Goal: Task Accomplishment & Management: Manage account settings

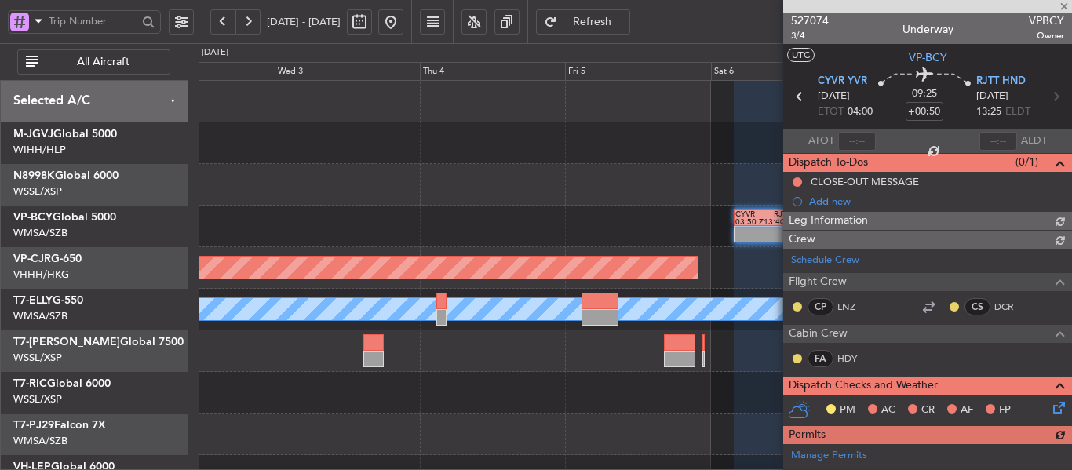
click at [551, 210] on div "- - CYVR 03:50 Z RJTT 13:40 Z Planned Maint [GEOGRAPHIC_DATA] ([GEOGRAPHIC_DATA…" at bounding box center [635, 351] width 873 height 541
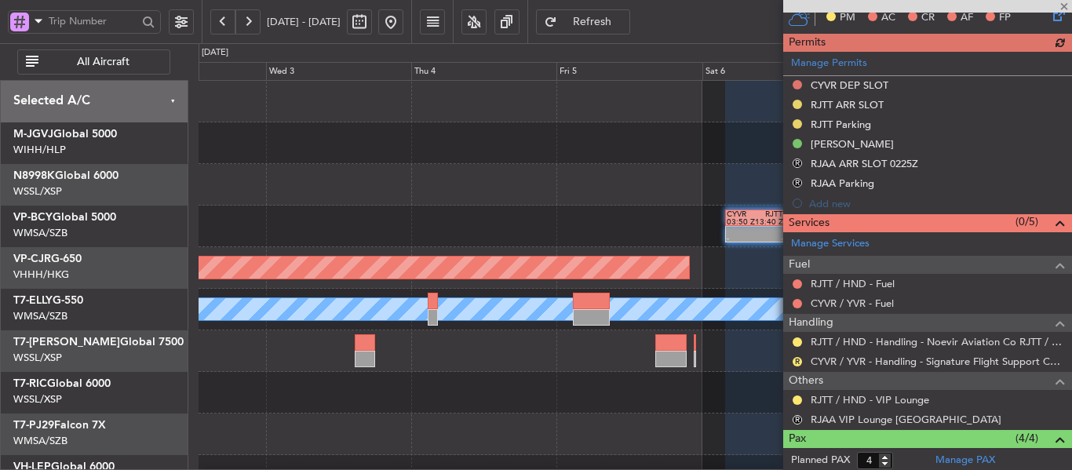
click at [404, 19] on button at bounding box center [390, 21] width 25 height 25
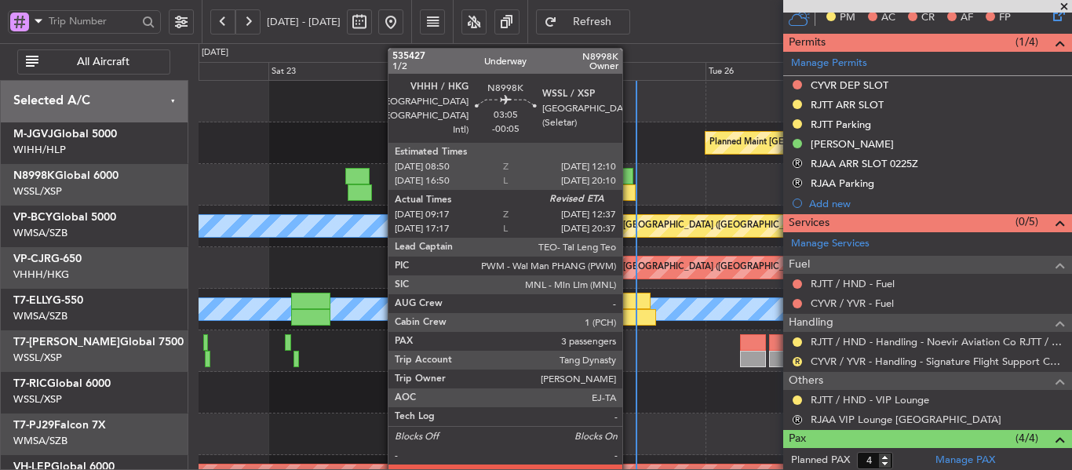
click at [630, 190] on div at bounding box center [626, 193] width 20 height 16
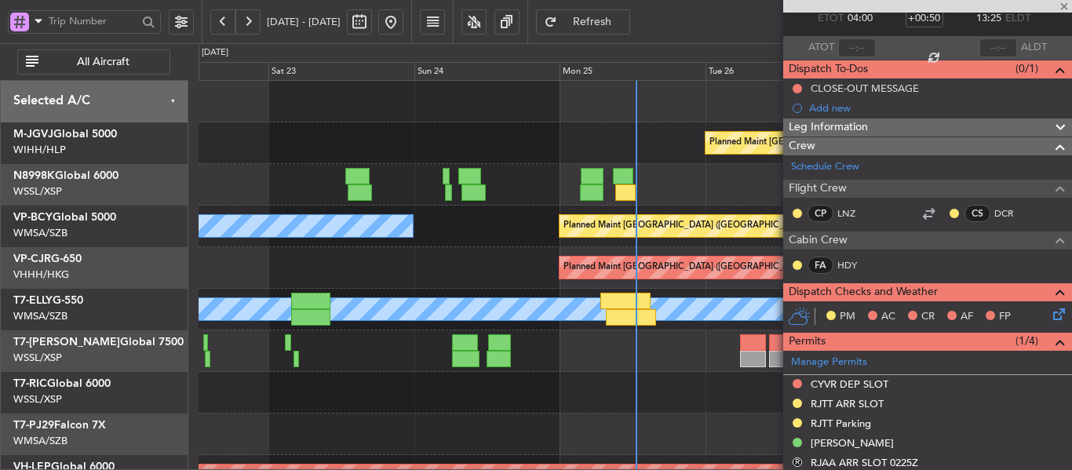
scroll to position [0, 0]
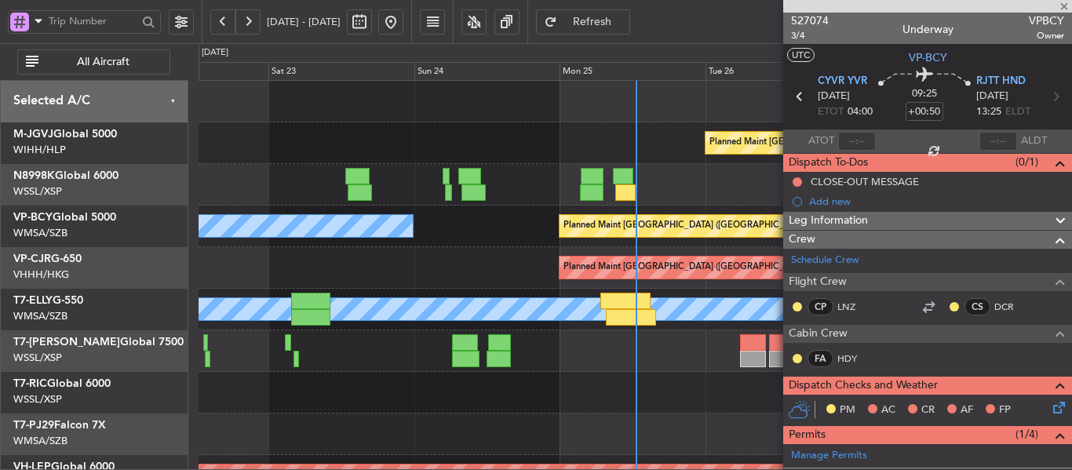
type input "-00:05"
type input "09:27"
type input "3"
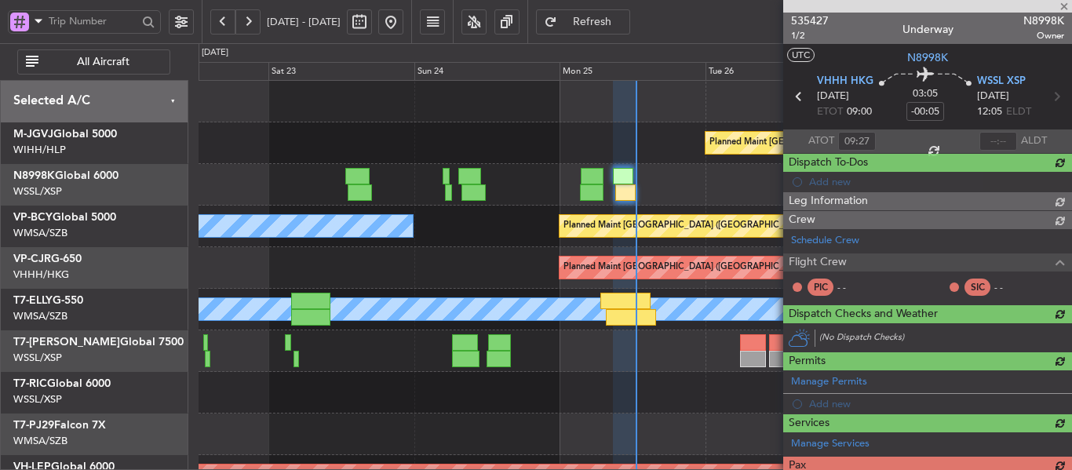
type input "[PERSON_NAME] (LEU)"
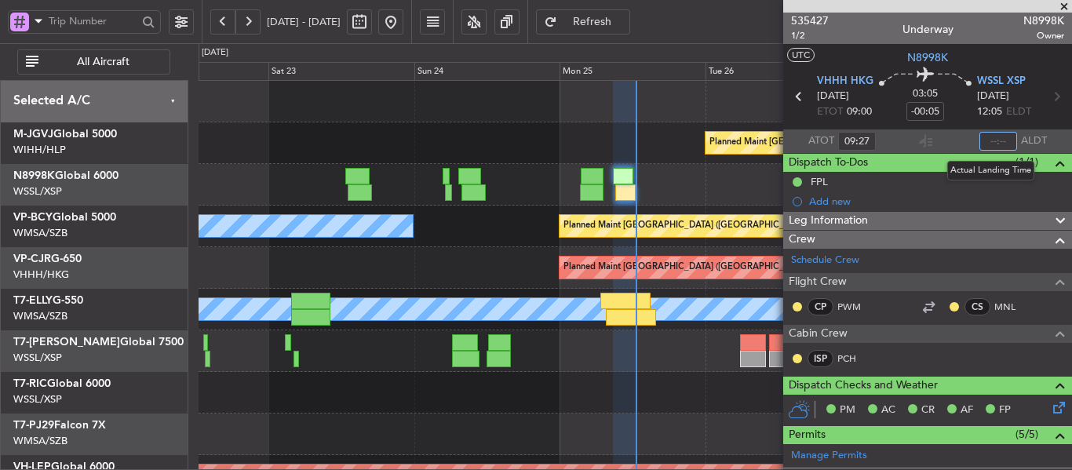
click at [991, 137] on input "text" at bounding box center [999, 141] width 38 height 19
click at [953, 141] on section "ATOT 09:27 1232 ALDT" at bounding box center [928, 142] width 289 height 24
type input "12:32"
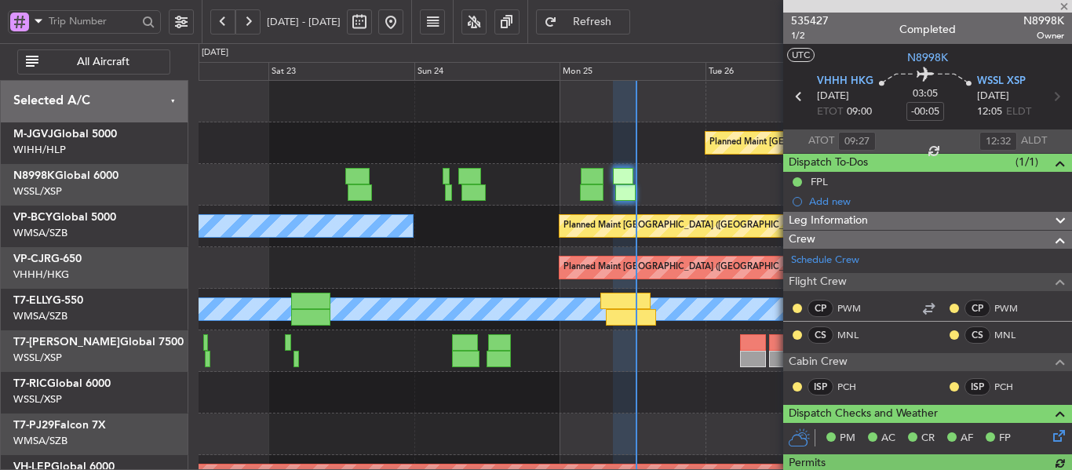
type input "[PERSON_NAME] (LEU)"
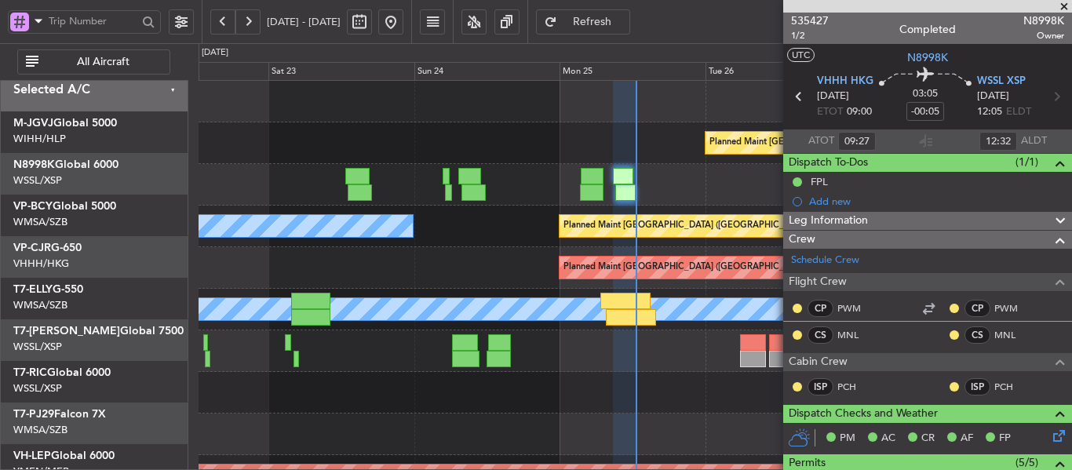
click at [557, 298] on div "MEL" at bounding box center [635, 309] width 2618 height 22
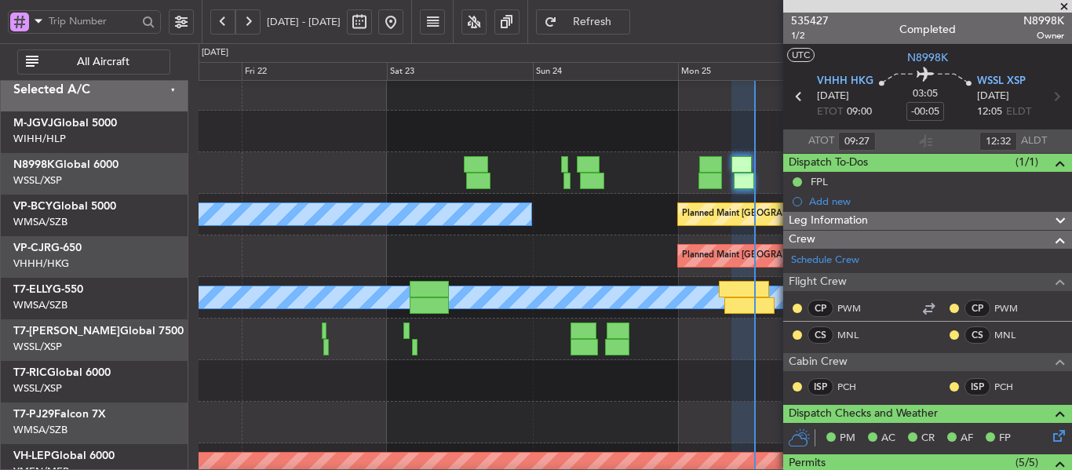
scroll to position [12, 0]
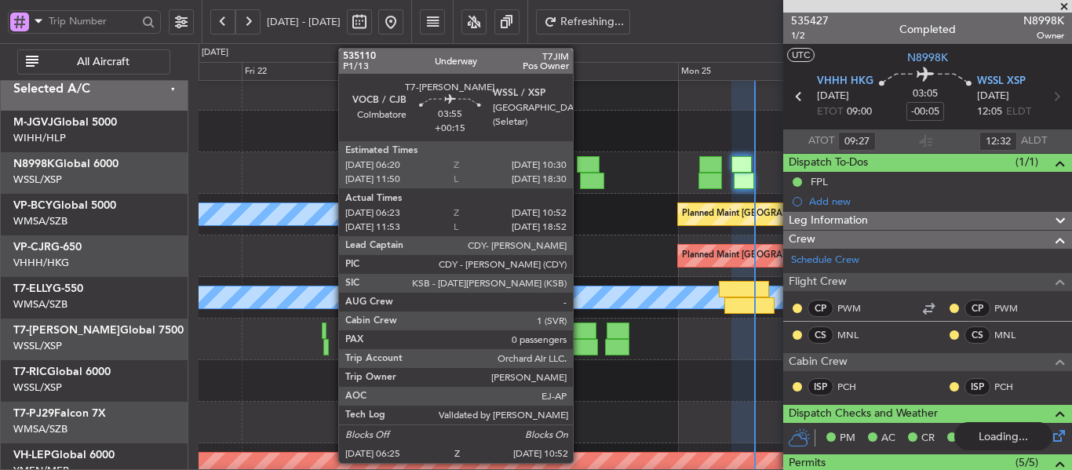
click at [580, 339] on div at bounding box center [584, 347] width 27 height 16
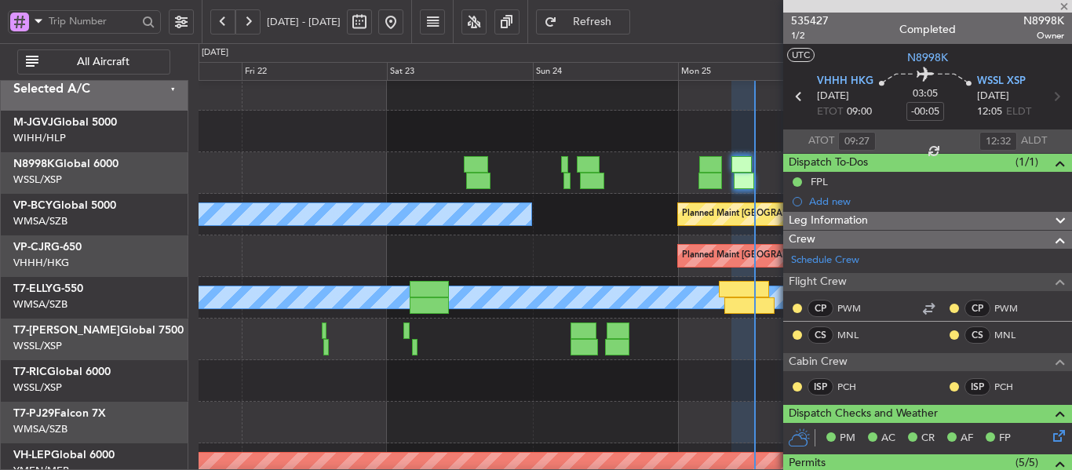
type input "+00:15"
type input "06:33"
type input "10:47"
type input "0"
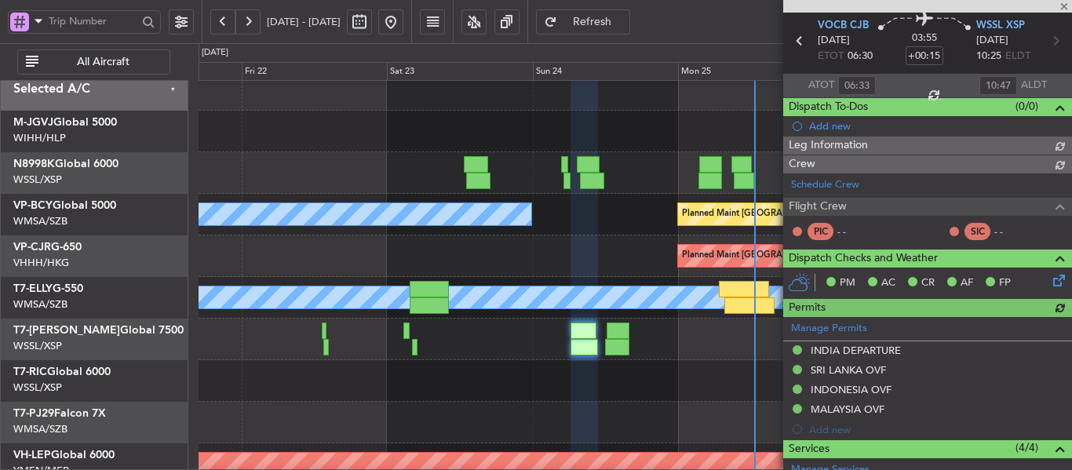
type input "[PERSON_NAME] (BTA)"
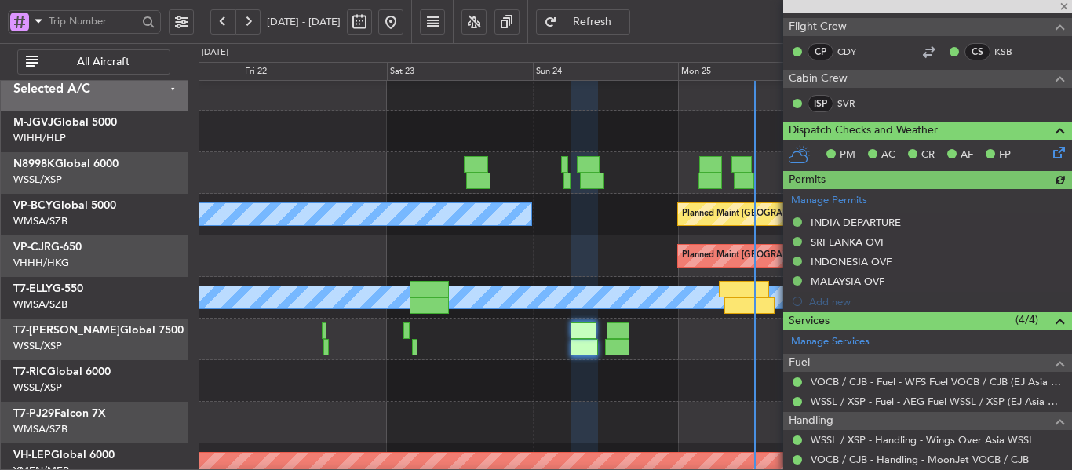
scroll to position [279, 0]
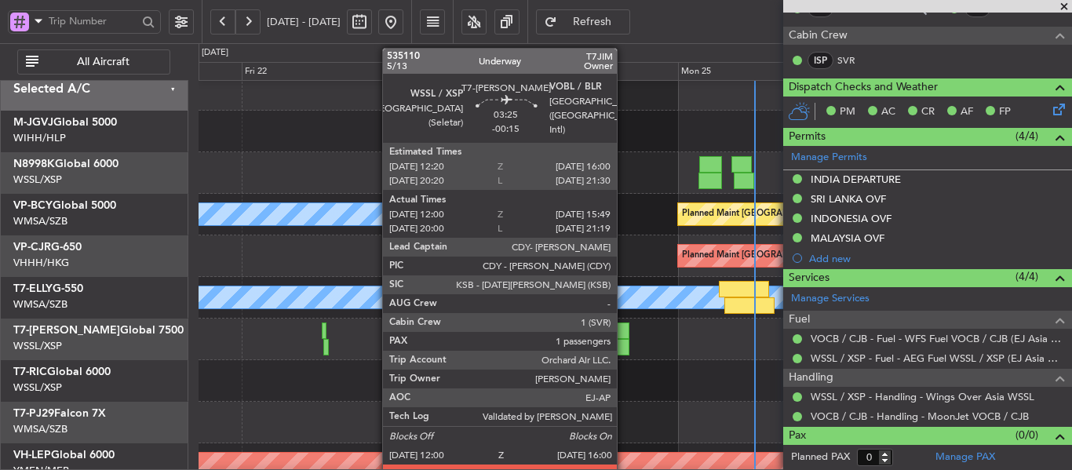
click at [624, 347] on div at bounding box center [617, 347] width 24 height 16
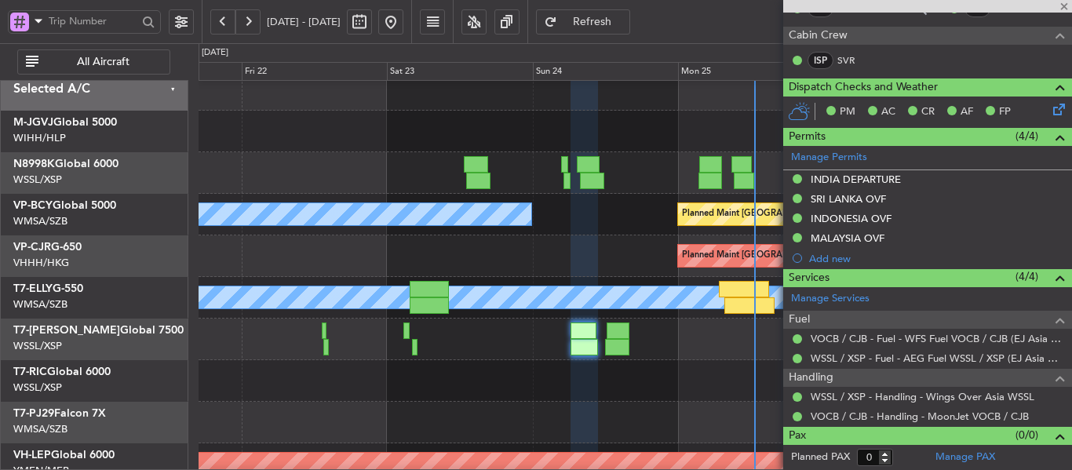
type input "-00:15"
type input "12:10"
type input "15:44"
type input "1"
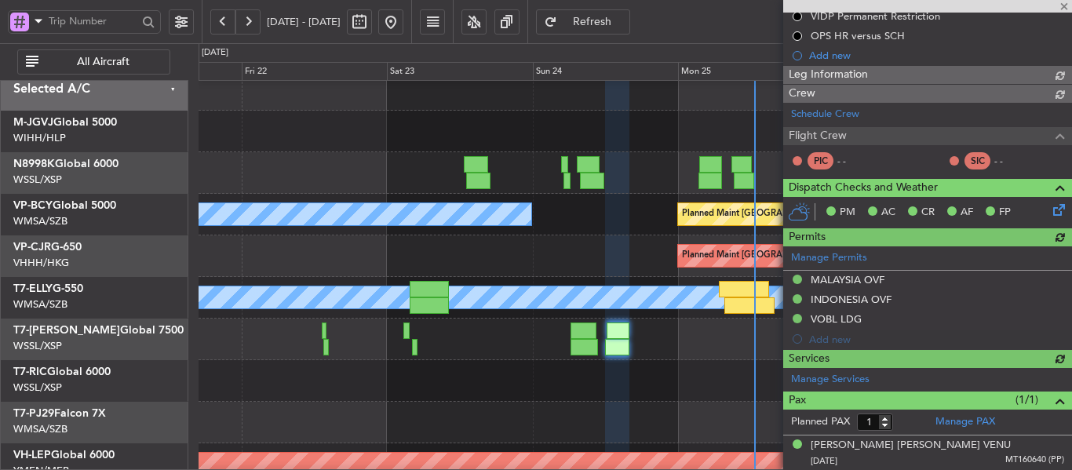
type input "[PERSON_NAME] (BTA)"
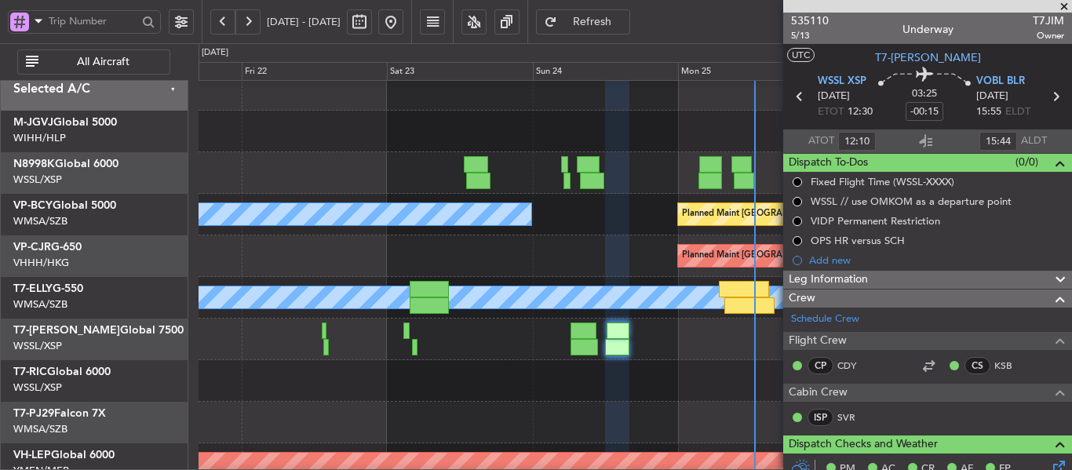
scroll to position [0, 0]
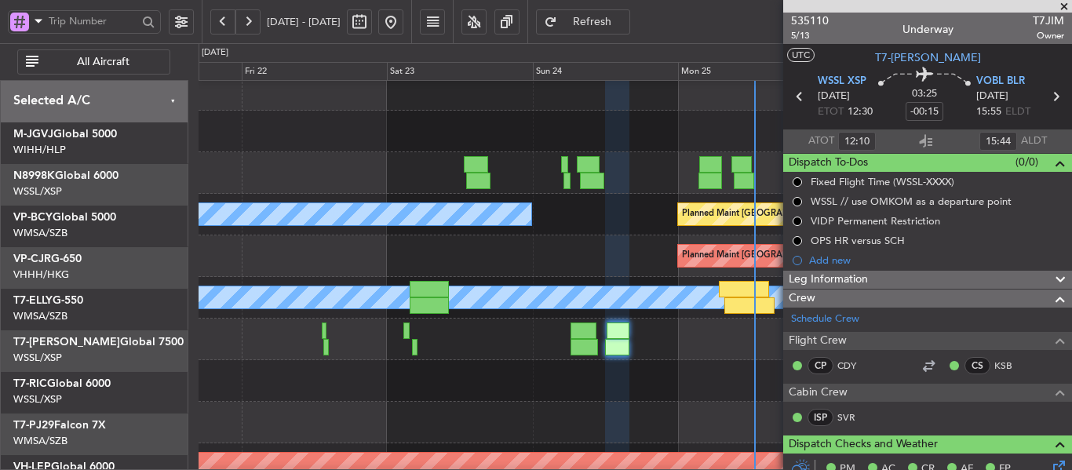
click at [245, 402] on div at bounding box center [635, 381] width 873 height 42
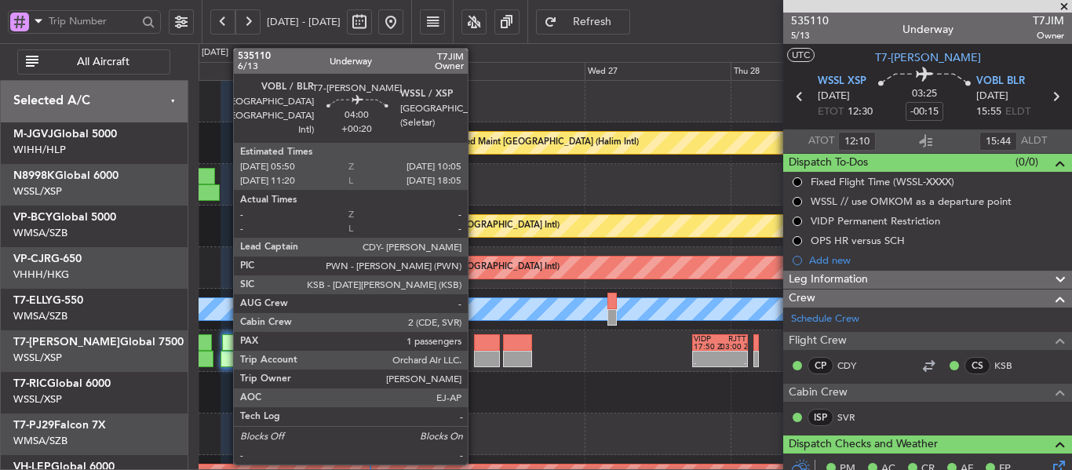
click at [475, 350] on div at bounding box center [487, 342] width 26 height 16
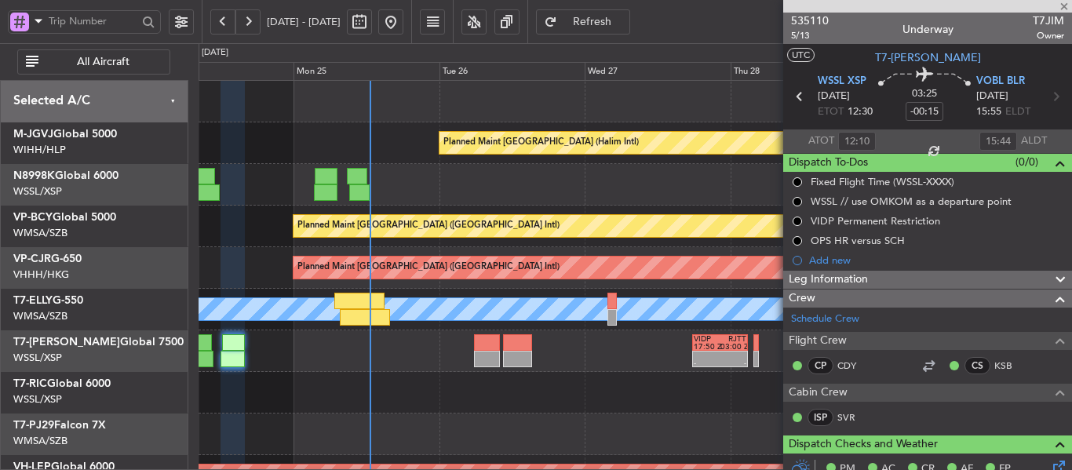
type input "+00:20"
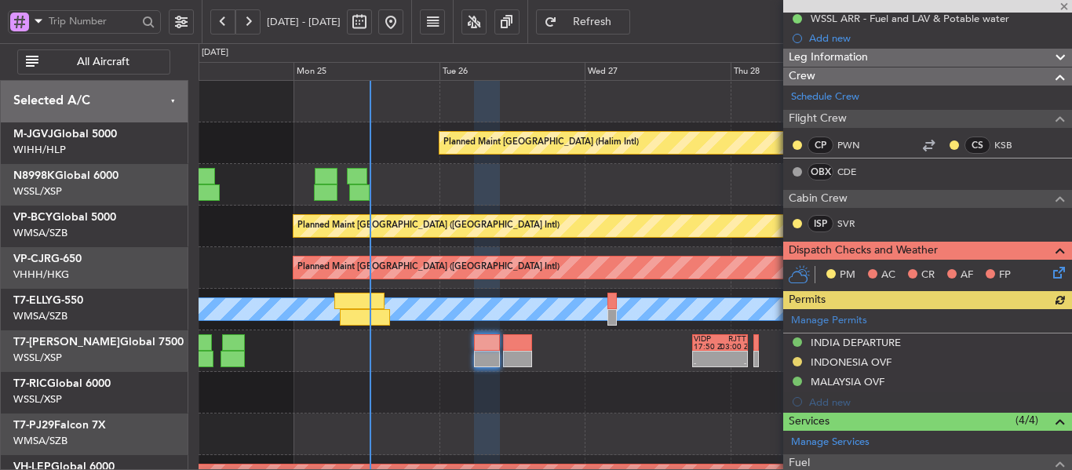
scroll to position [236, 0]
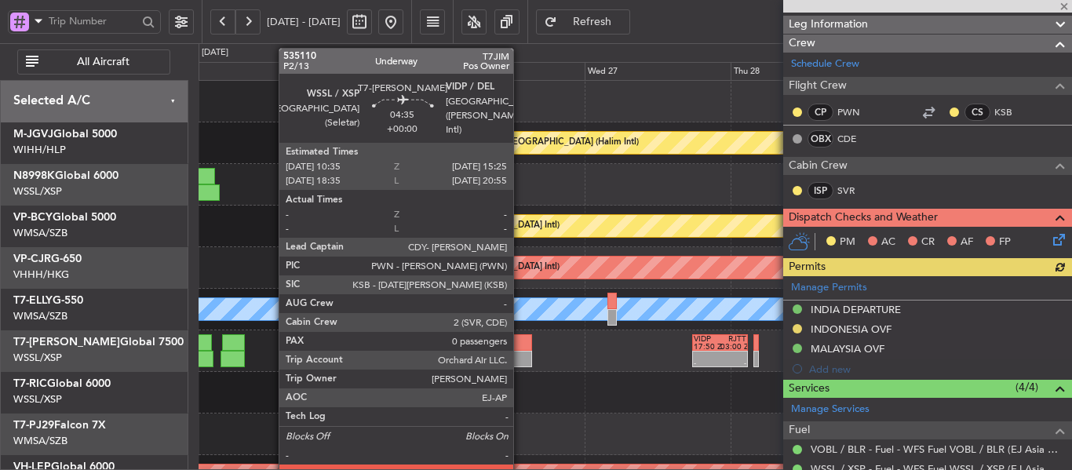
click at [521, 346] on div at bounding box center [518, 342] width 30 height 16
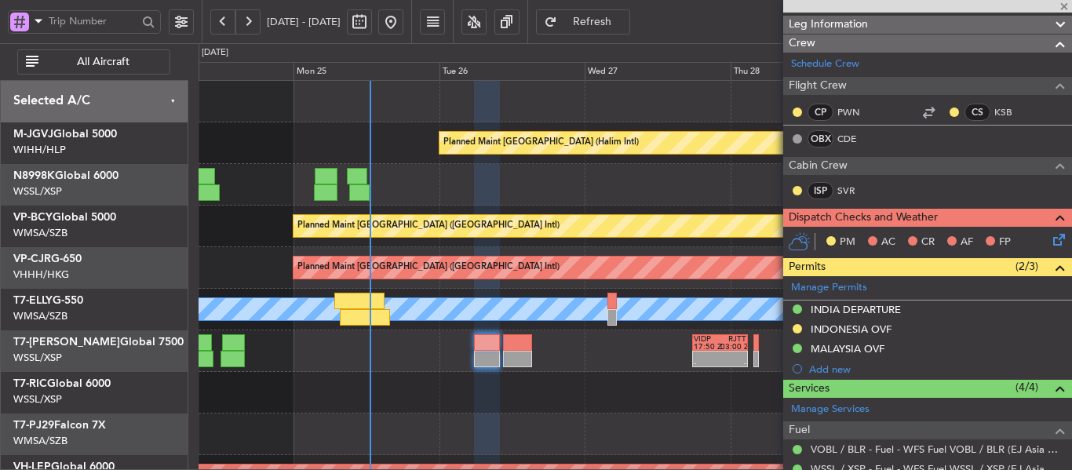
type input "0"
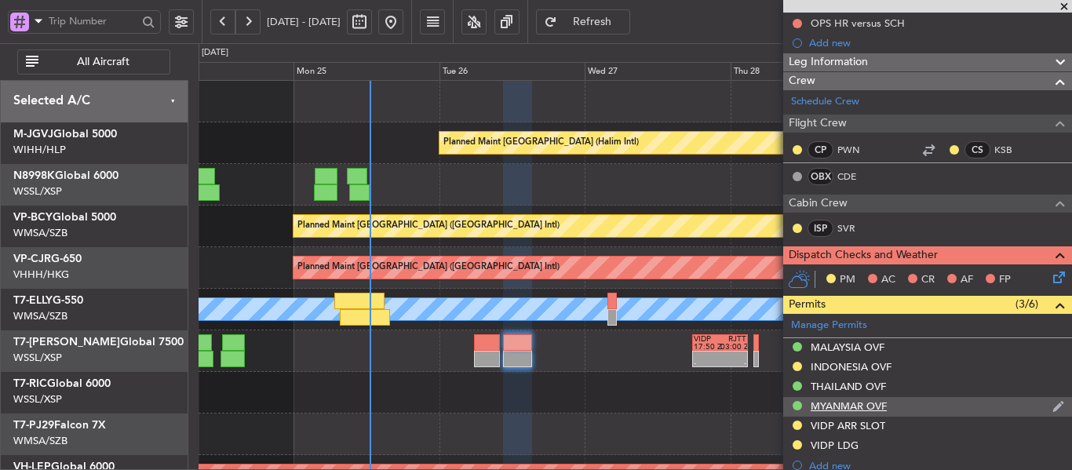
scroll to position [345, 0]
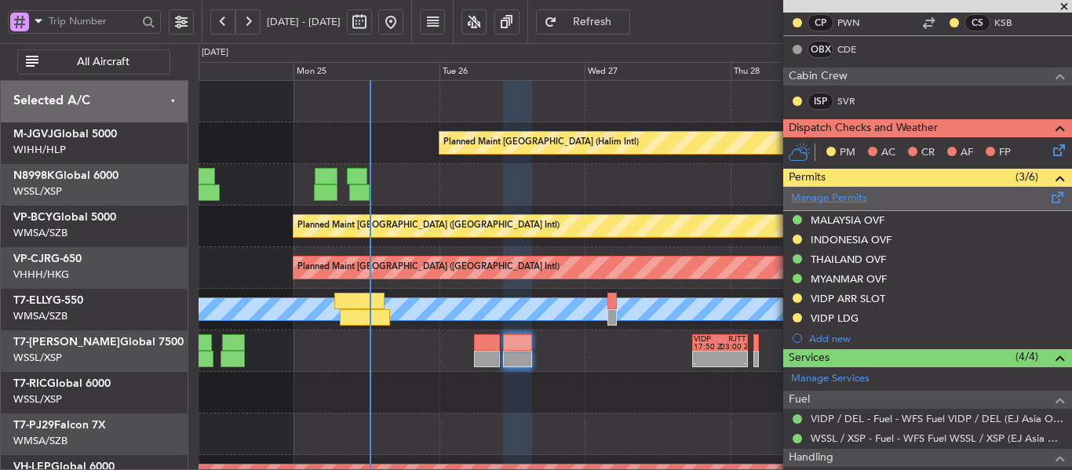
click at [838, 196] on link "Manage Permits" at bounding box center [829, 199] width 76 height 16
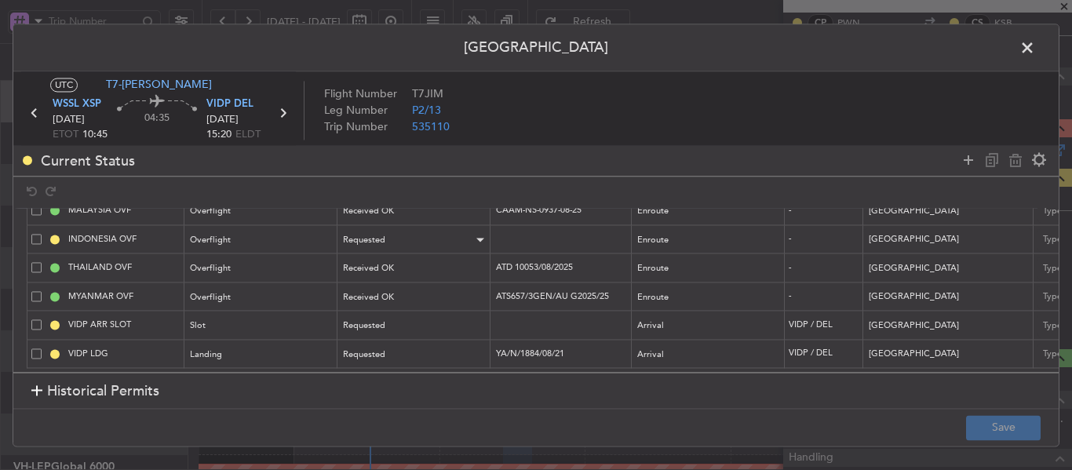
scroll to position [55, 0]
click at [432, 312] on mat-form-field "Requested" at bounding box center [414, 326] width 152 height 28
click at [425, 315] on div "Requested" at bounding box center [409, 327] width 130 height 24
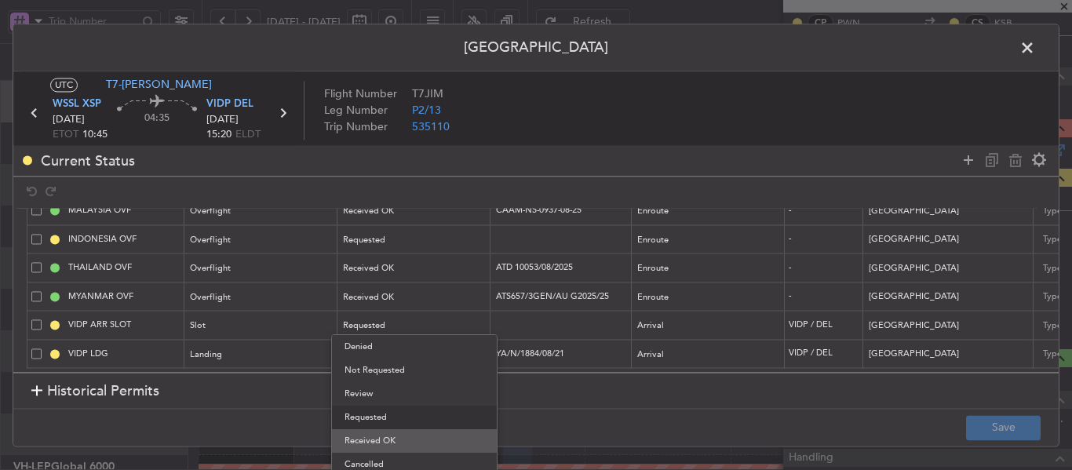
click at [398, 447] on span "Received OK" at bounding box center [415, 441] width 140 height 24
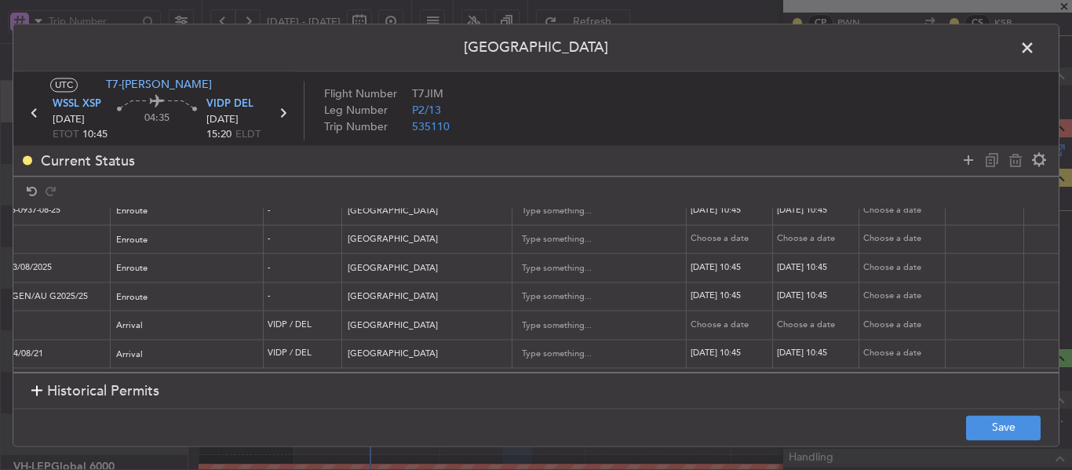
scroll to position [0, 523]
click at [716, 319] on div "Choose a date" at bounding box center [730, 325] width 82 height 13
select select "8"
select select "2025"
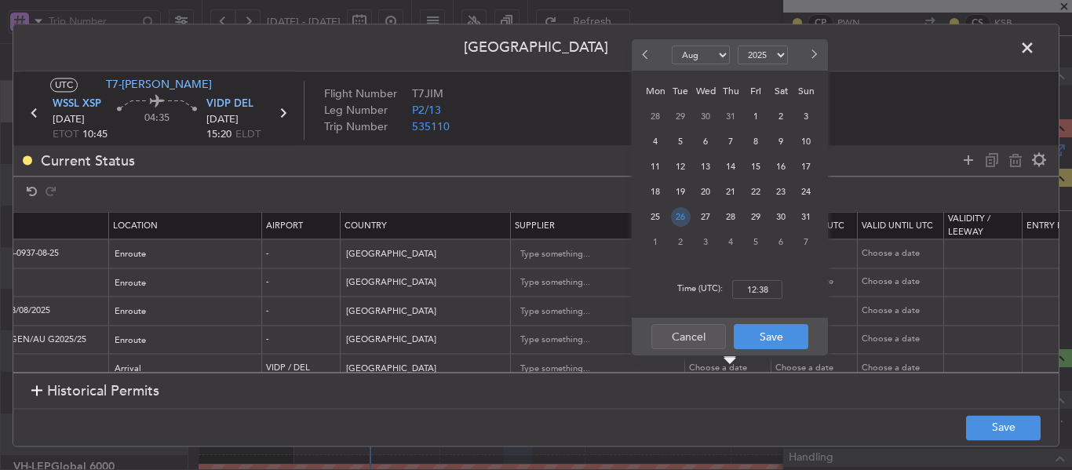
click at [685, 212] on span "26" at bounding box center [681, 217] width 20 height 20
click at [748, 290] on input "00:00" at bounding box center [758, 289] width 50 height 19
type input "15:20"
click at [762, 340] on button "Save" at bounding box center [771, 336] width 75 height 25
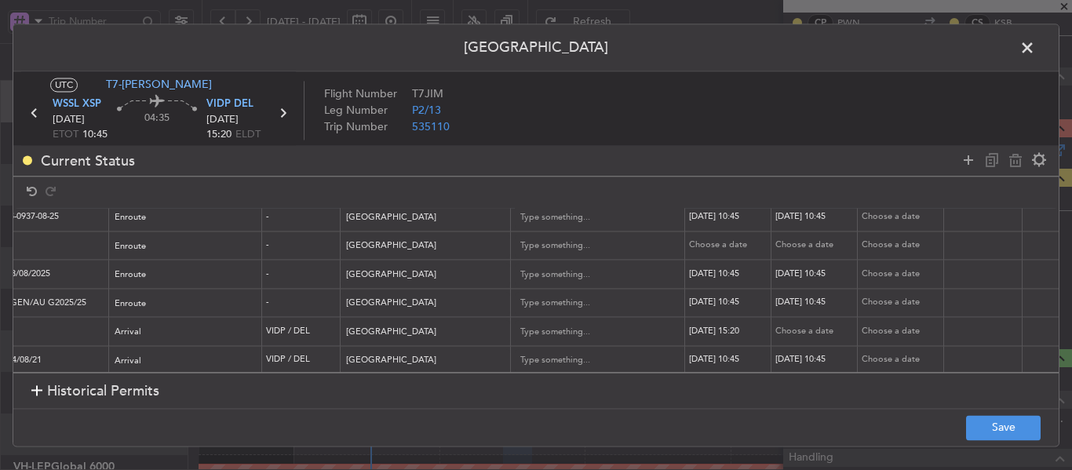
scroll to position [55, 523]
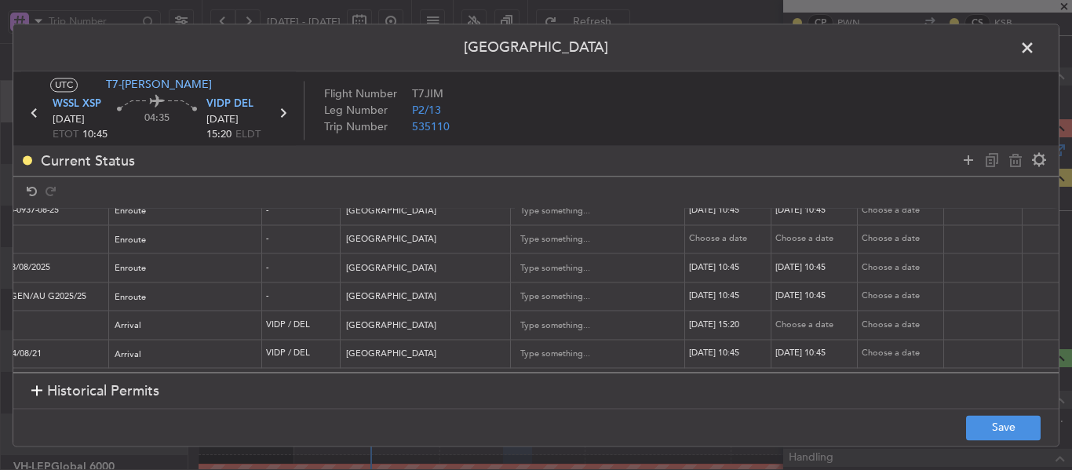
click at [795, 311] on td "Choose a date" at bounding box center [815, 325] width 86 height 29
click at [793, 319] on div "Choose a date" at bounding box center [817, 325] width 82 height 13
select select "8"
select select "2025"
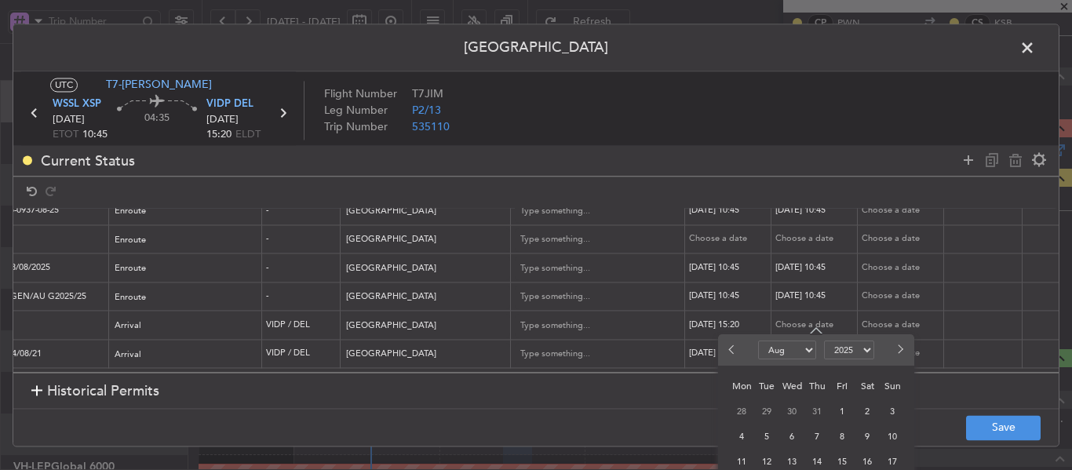
scroll to position [0, 523]
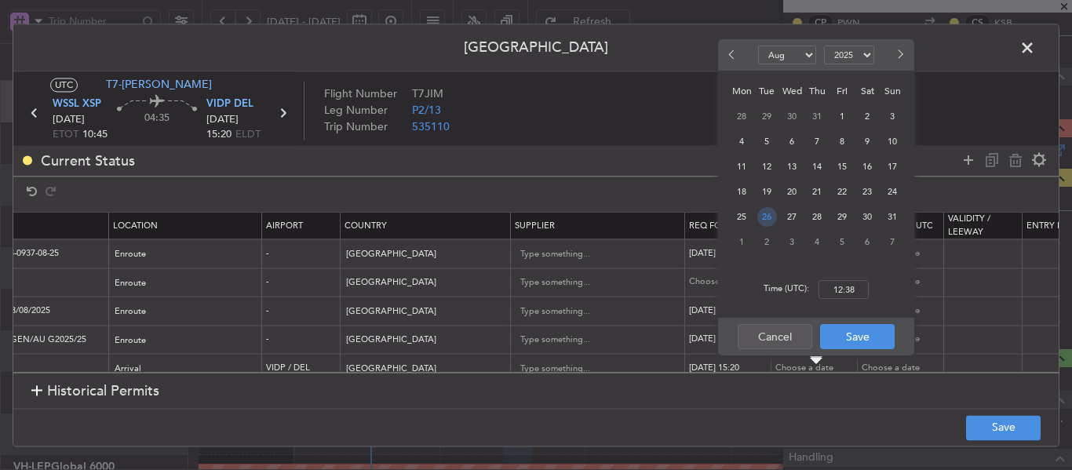
click at [769, 217] on span "26" at bounding box center [768, 217] width 20 height 20
click at [844, 294] on input "00:00" at bounding box center [844, 289] width 50 height 19
type input "15:20"
click at [855, 342] on button "Save" at bounding box center [857, 336] width 75 height 25
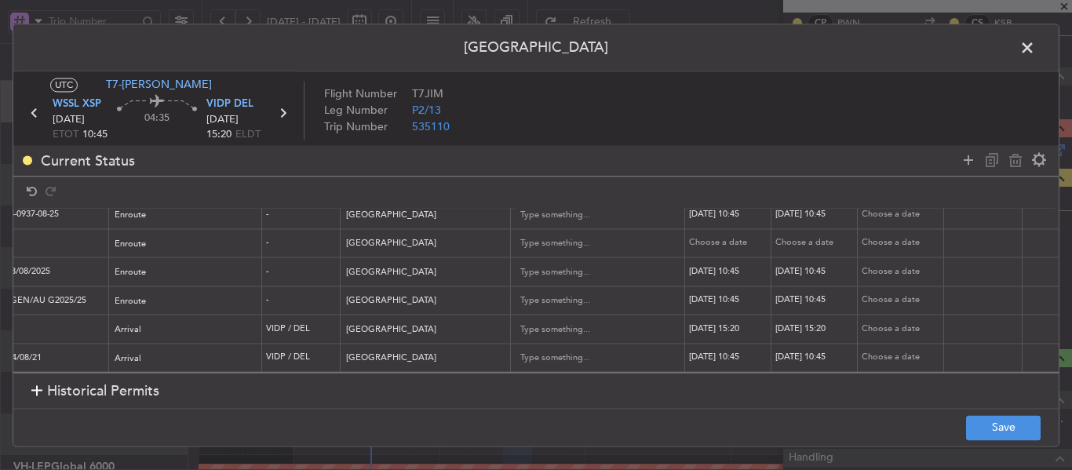
scroll to position [55, 523]
click at [982, 433] on button "Save" at bounding box center [1003, 427] width 75 height 25
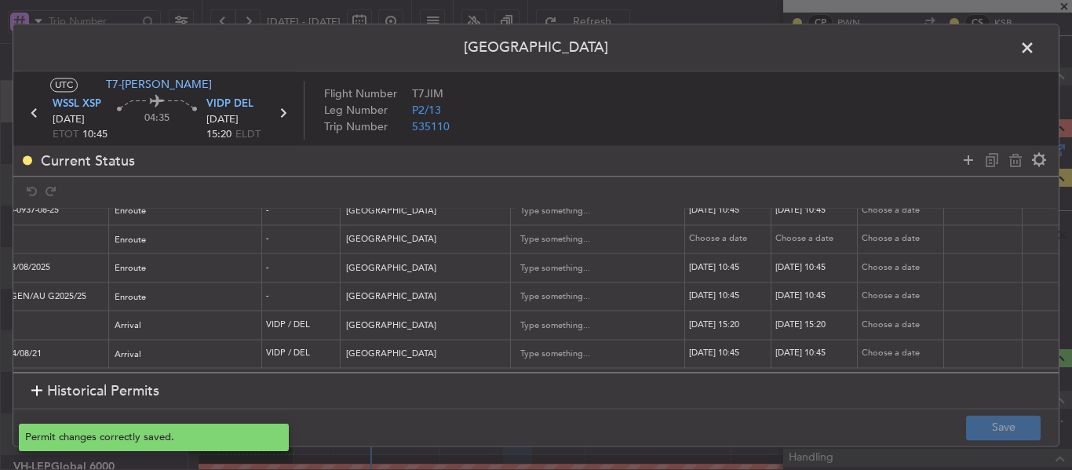
type input "VIDP ARR SLOT 1520Z"
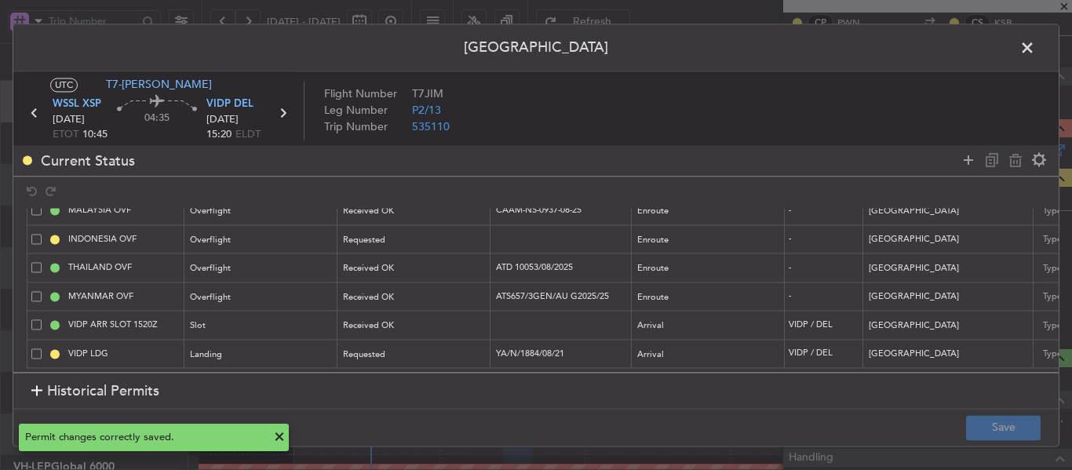
click at [1036, 49] on span at bounding box center [1036, 51] width 0 height 31
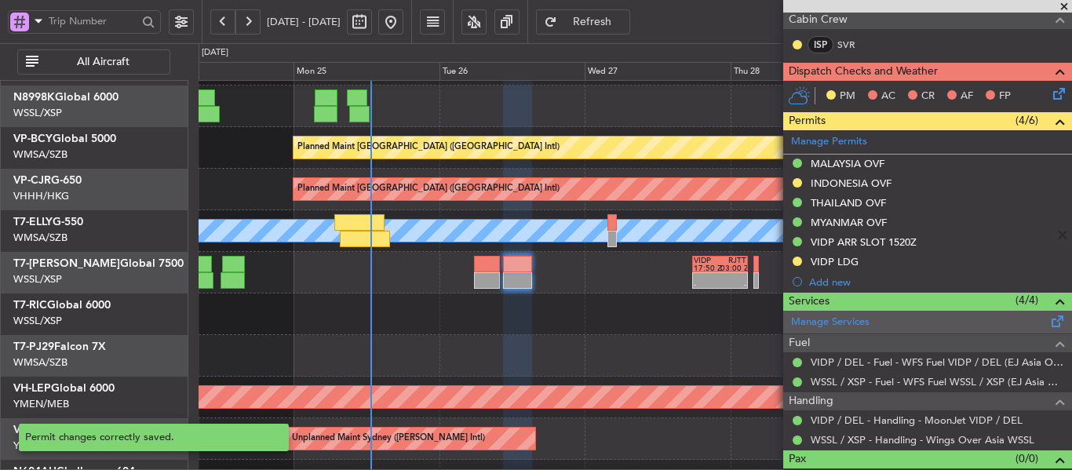
scroll to position [423, 0]
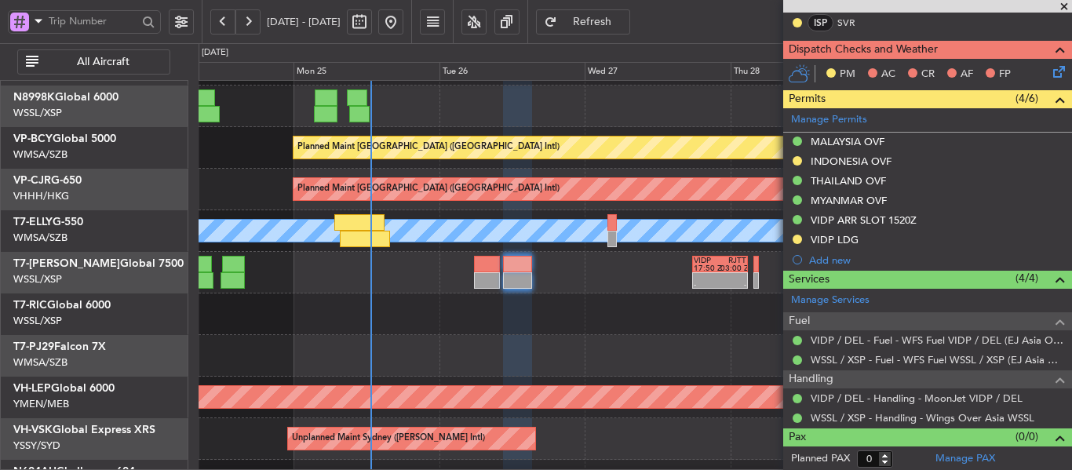
click at [1064, 6] on span at bounding box center [1065, 7] width 16 height 14
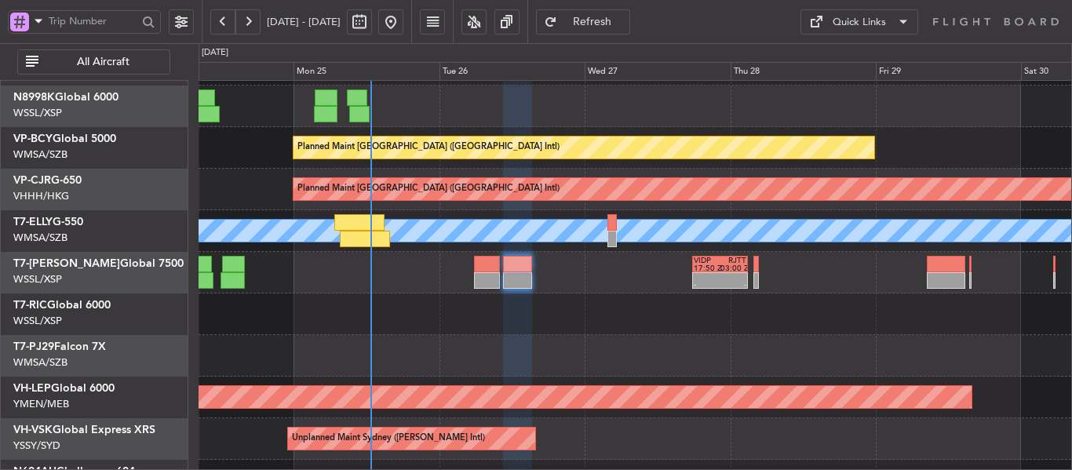
scroll to position [0, 0]
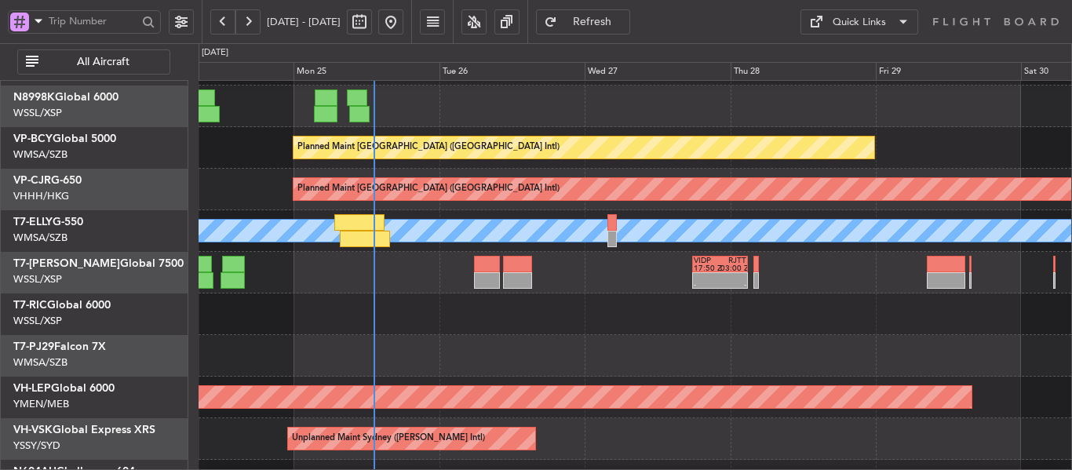
click at [250, 16] on button at bounding box center [248, 21] width 25 height 25
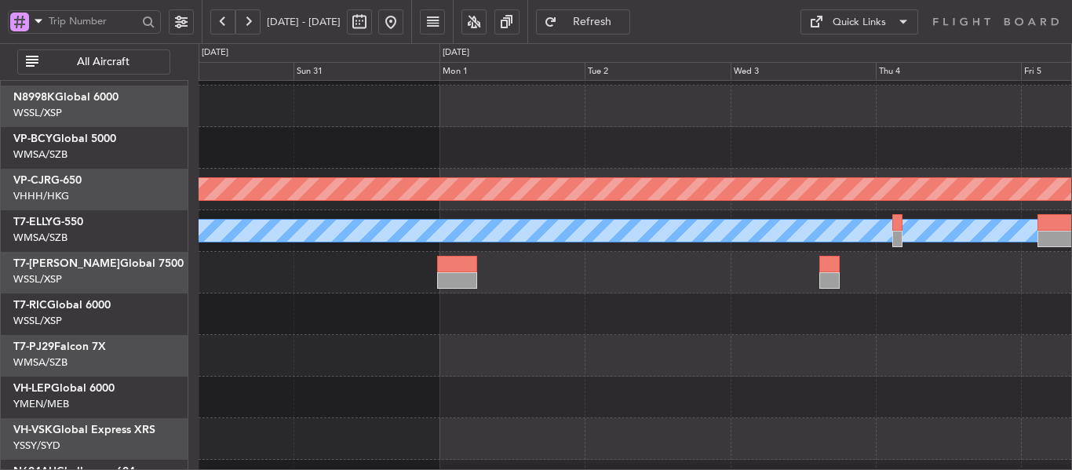
click at [250, 16] on button at bounding box center [248, 21] width 25 height 25
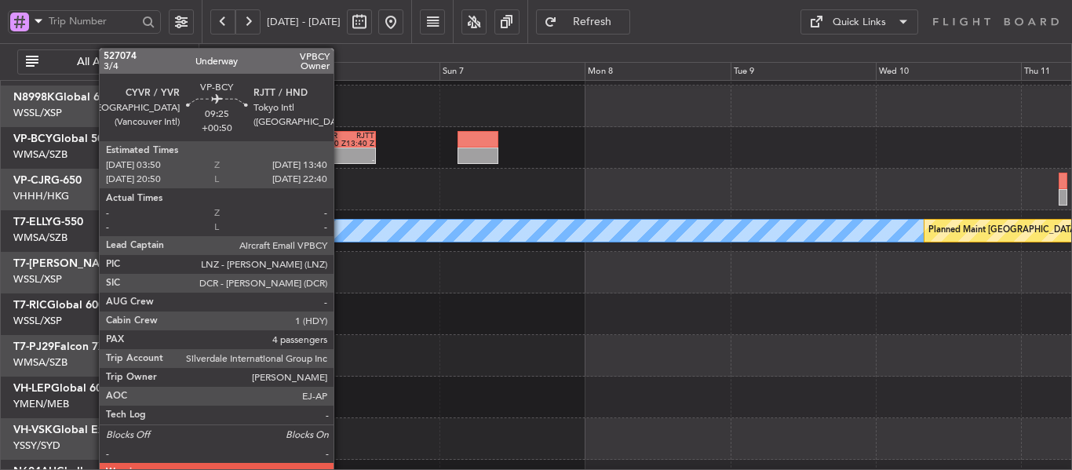
click at [341, 157] on div "-" at bounding box center [332, 160] width 28 height 8
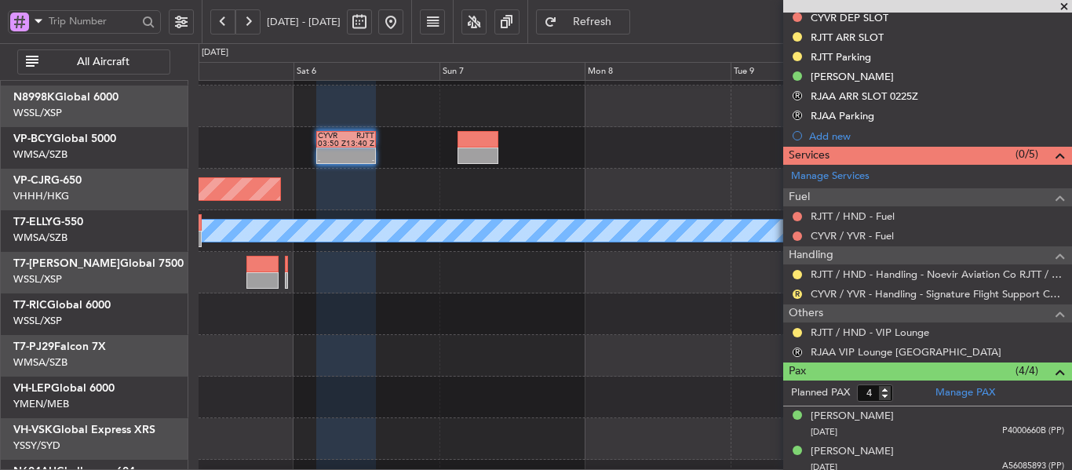
scroll to position [471, 0]
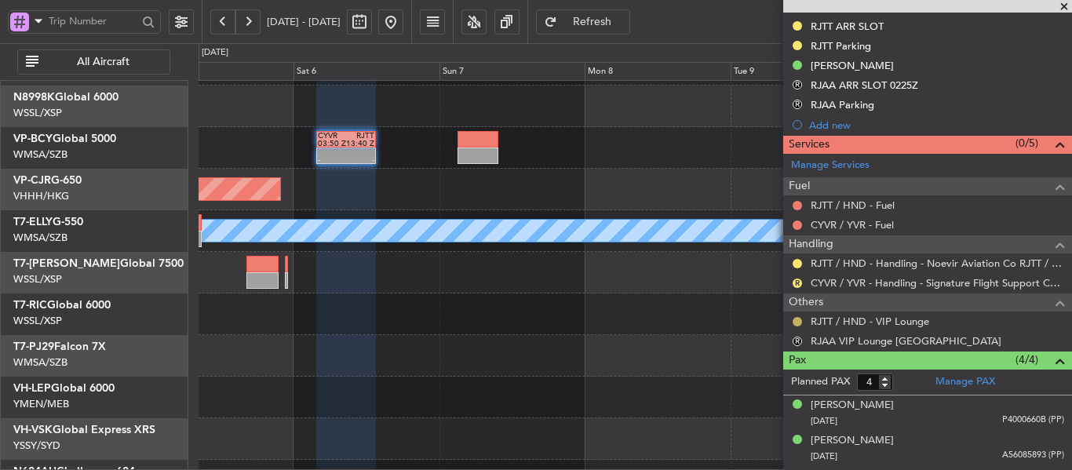
click at [799, 320] on button at bounding box center [797, 321] width 9 height 9
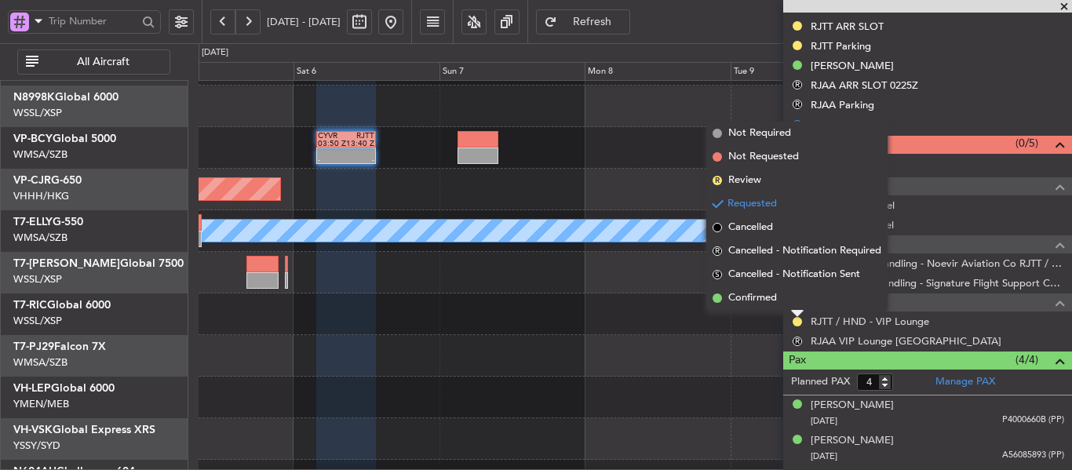
click at [673, 353] on div at bounding box center [635, 356] width 873 height 42
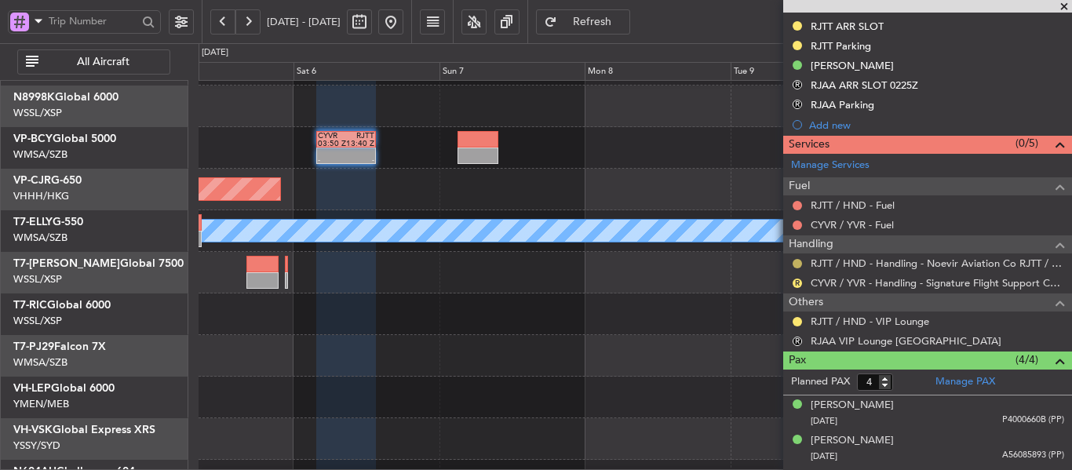
click at [798, 261] on button at bounding box center [797, 263] width 9 height 9
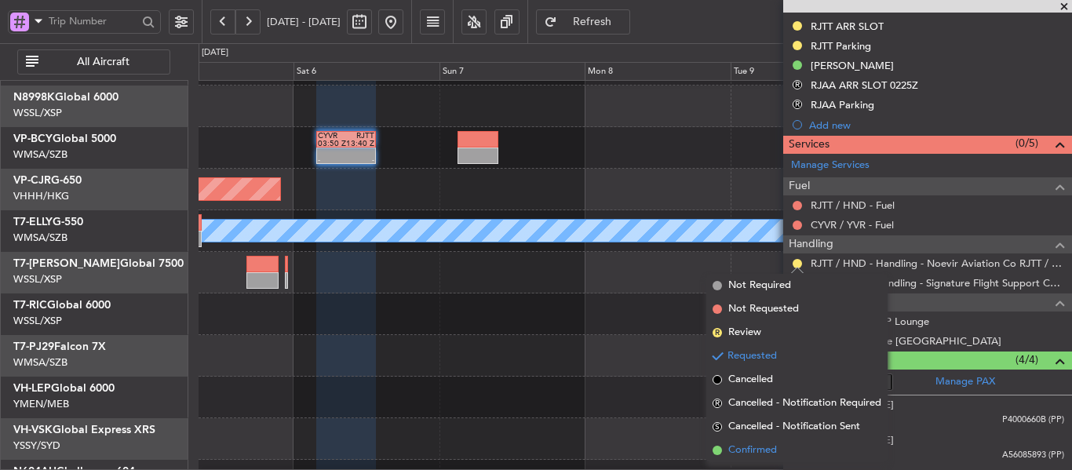
click at [716, 446] on span at bounding box center [717, 450] width 9 height 9
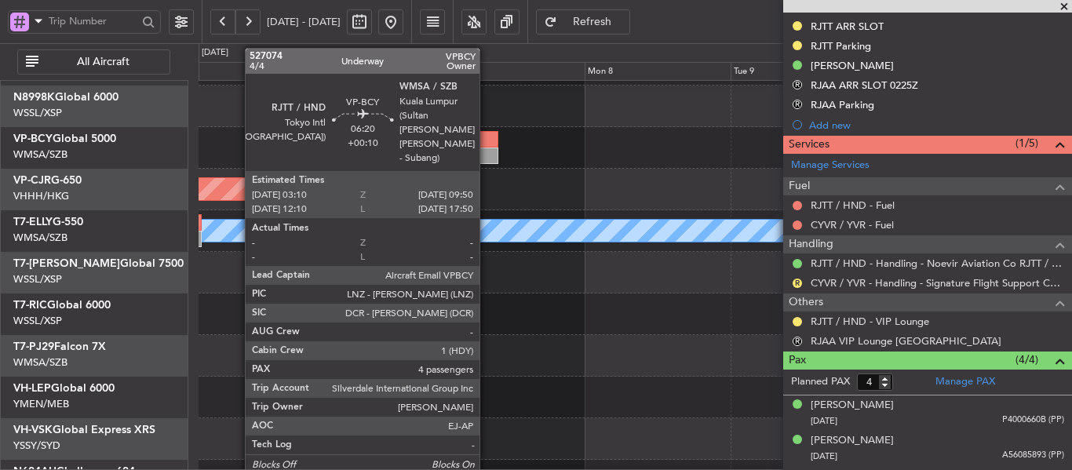
click at [487, 152] on div at bounding box center [478, 156] width 41 height 16
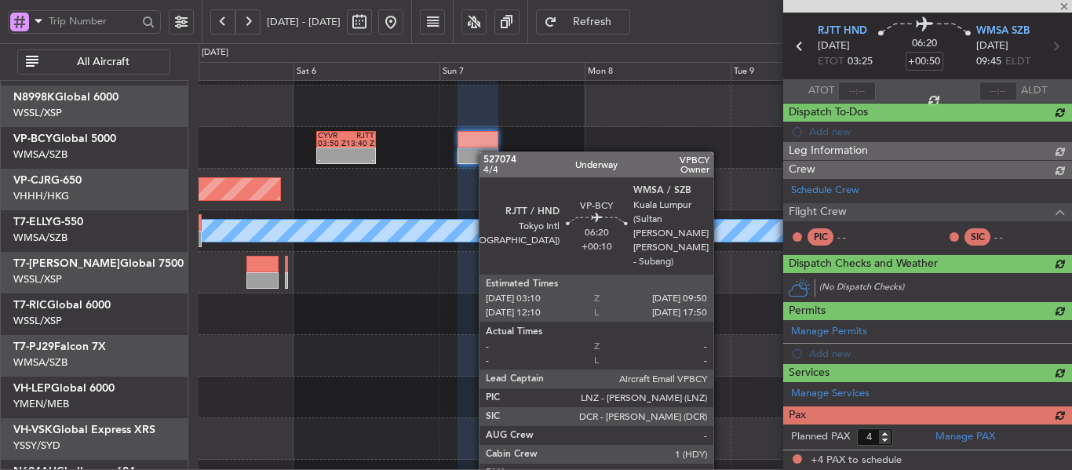
type input "+00:10"
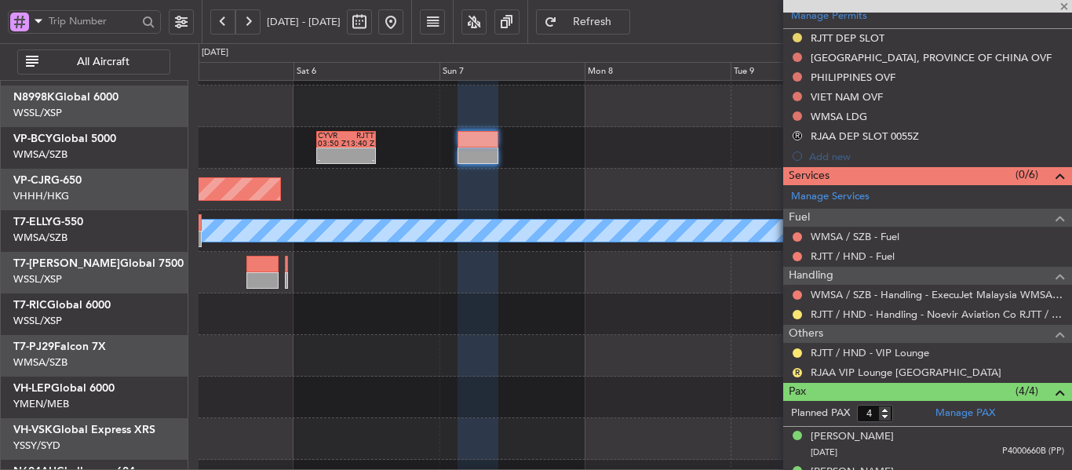
scroll to position [498, 0]
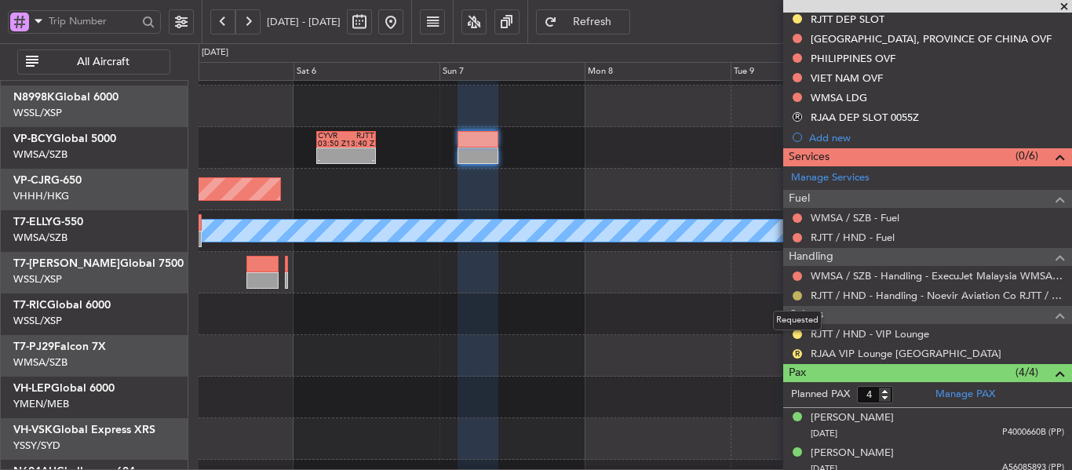
click at [794, 297] on button at bounding box center [797, 295] width 9 height 9
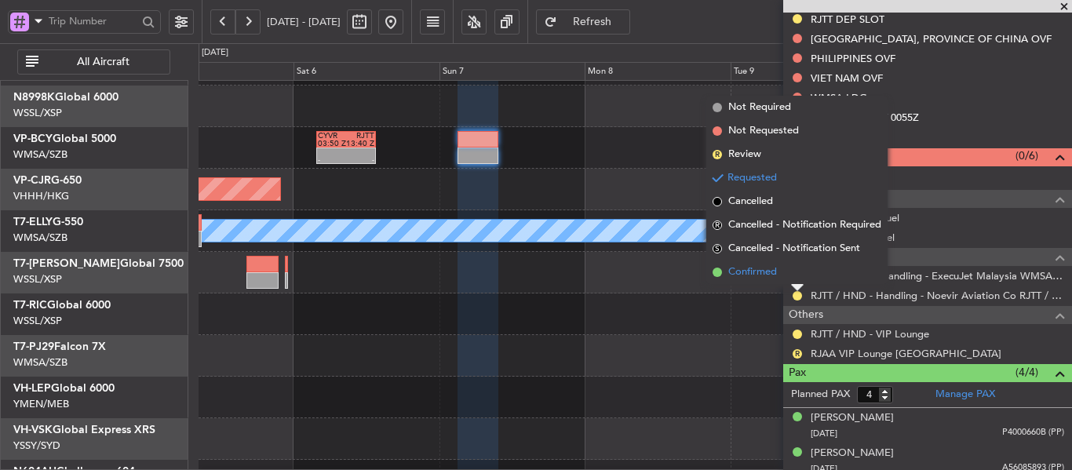
click at [718, 274] on span at bounding box center [717, 272] width 9 height 9
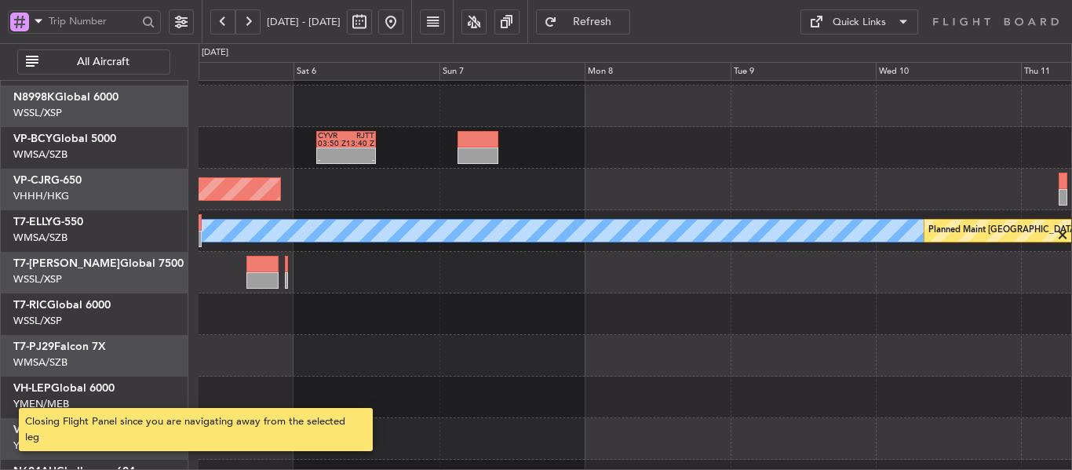
scroll to position [0, 0]
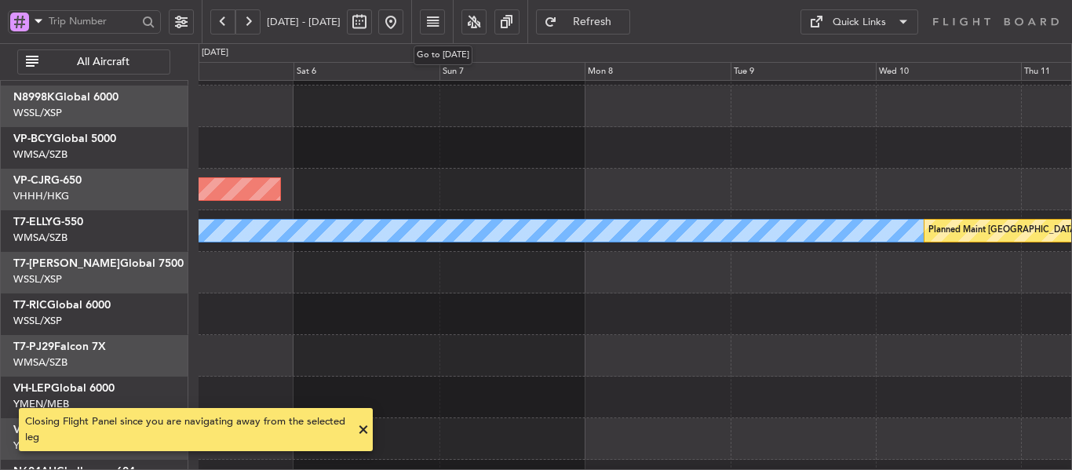
click at [404, 23] on button at bounding box center [390, 21] width 25 height 25
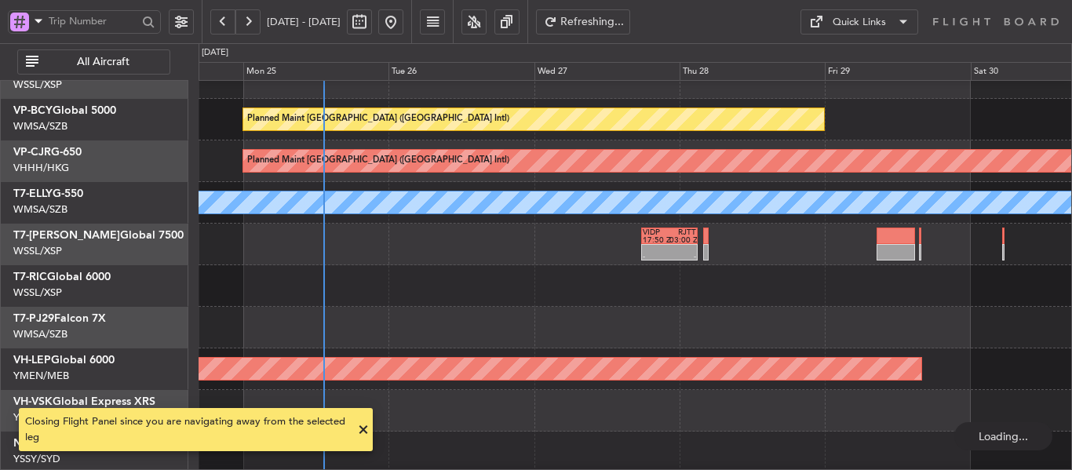
click at [442, 289] on div at bounding box center [635, 286] width 873 height 42
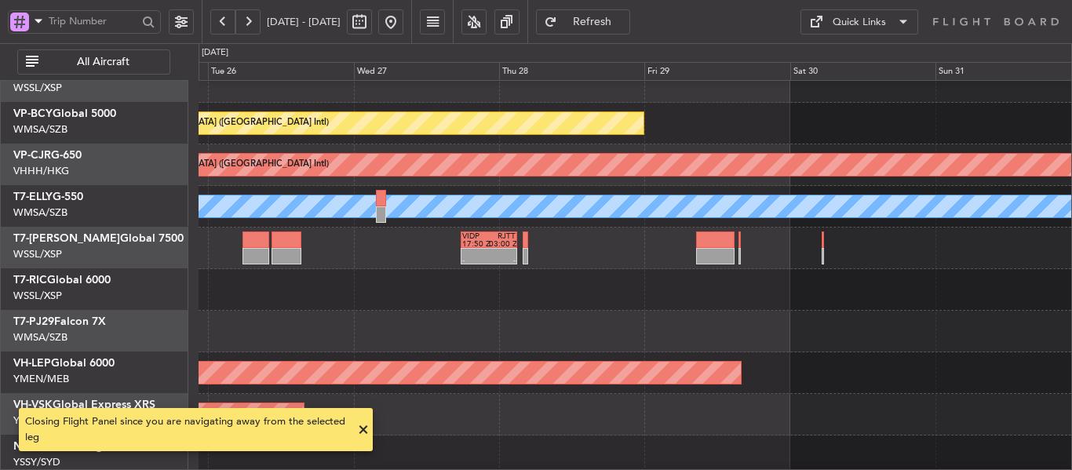
scroll to position [103, 0]
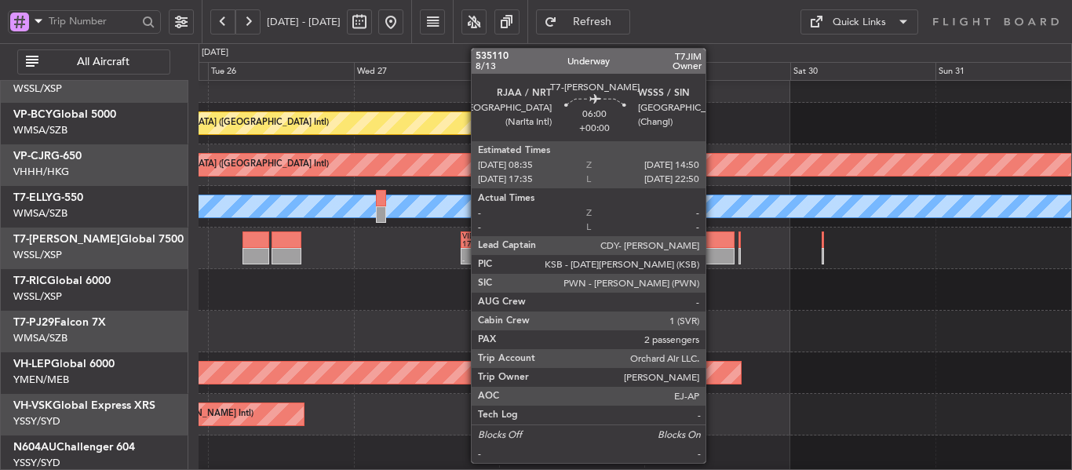
click at [713, 250] on div at bounding box center [715, 256] width 38 height 16
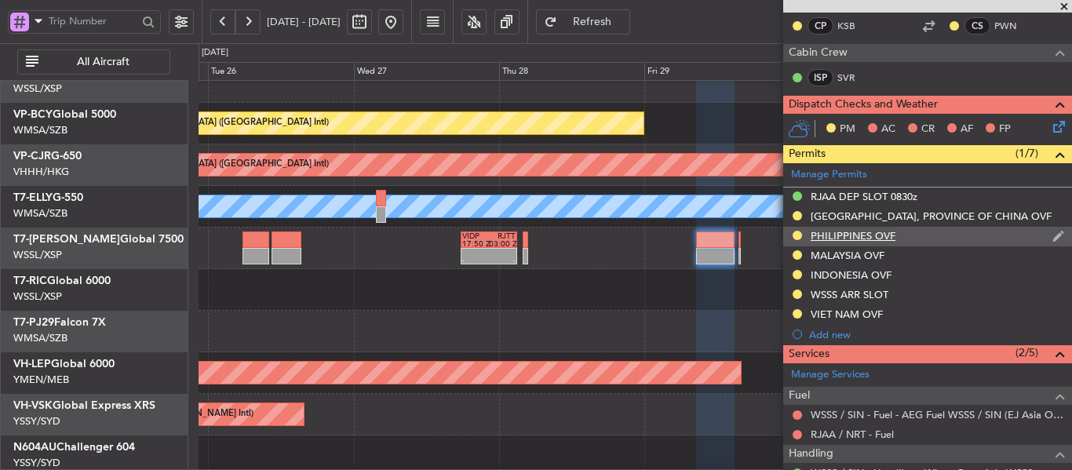
scroll to position [236, 0]
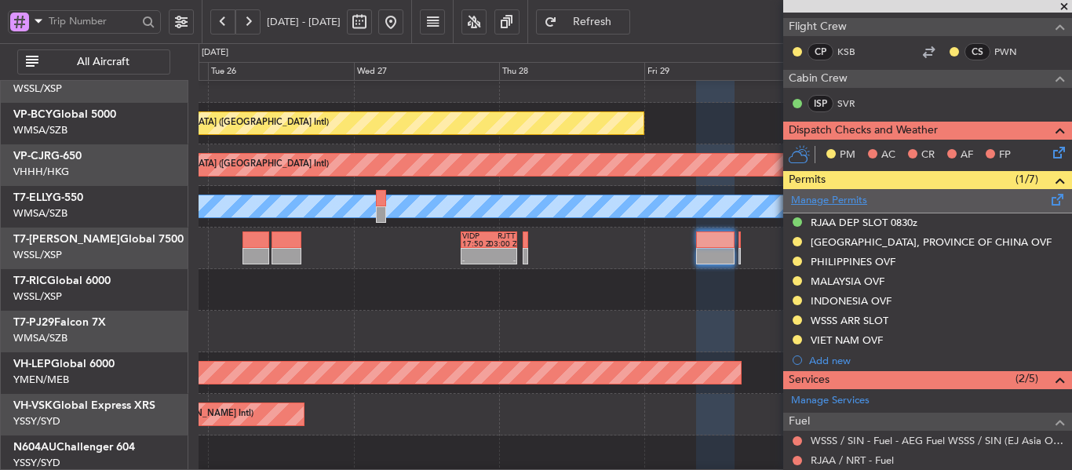
click at [860, 203] on link "Manage Permits" at bounding box center [829, 201] width 76 height 16
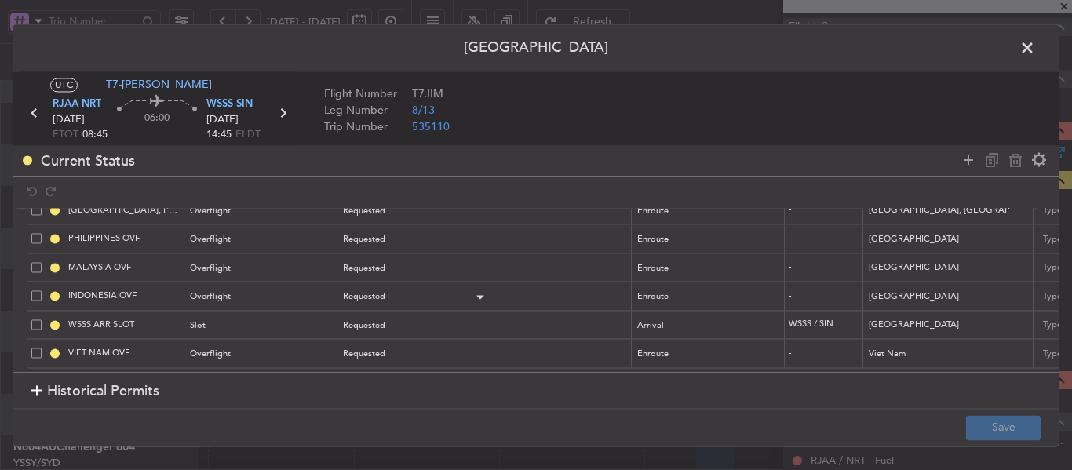
scroll to position [84, 0]
click at [430, 317] on div "Requested" at bounding box center [409, 326] width 130 height 24
click at [392, 448] on span "Received OK" at bounding box center [415, 441] width 140 height 24
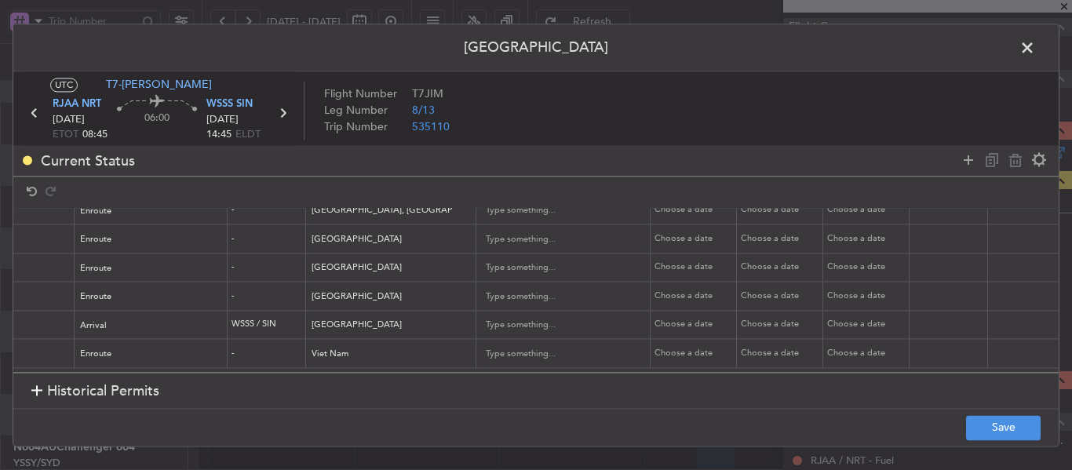
scroll to position [84, 570]
click at [668, 319] on div "Choose a date" at bounding box center [683, 325] width 82 height 13
select select "8"
select select "2025"
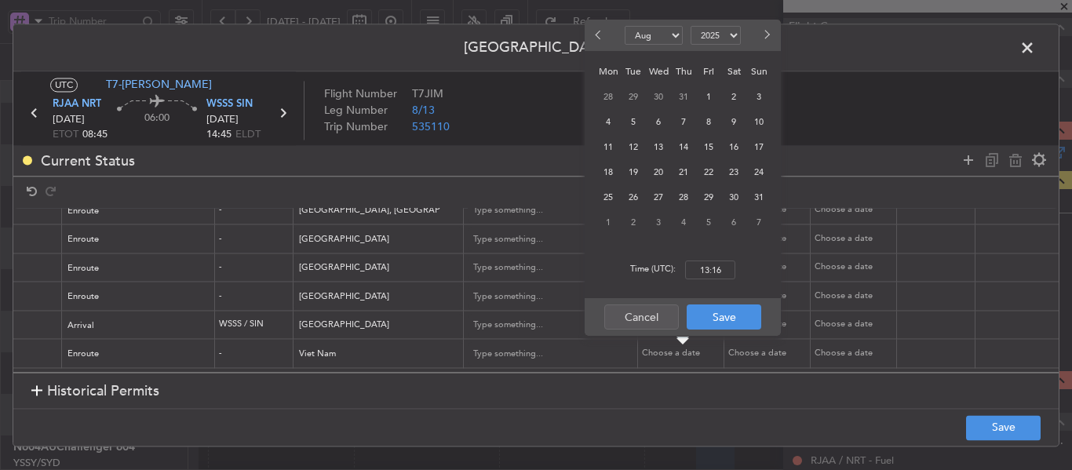
scroll to position [0, 570]
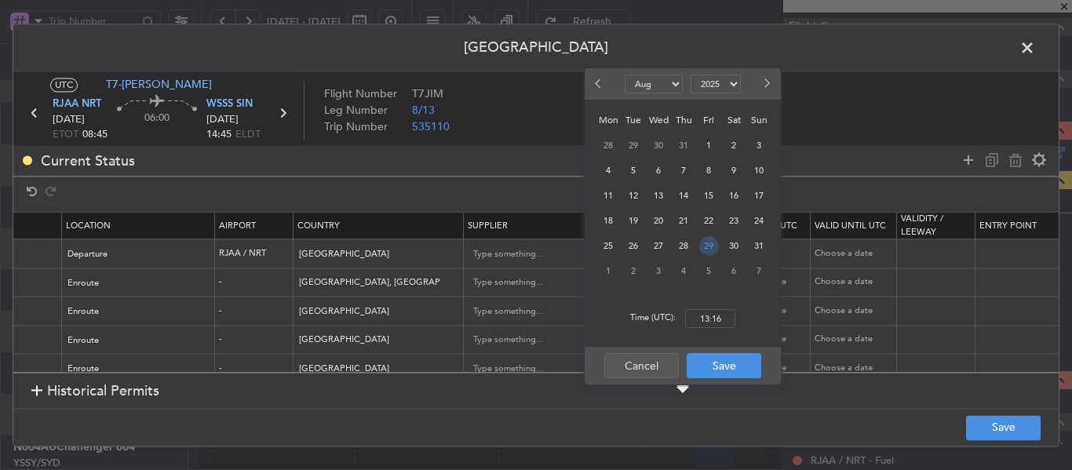
click at [704, 247] on span "29" at bounding box center [710, 246] width 20 height 20
click at [711, 326] on input "00:00" at bounding box center [710, 318] width 50 height 19
type input "14:45"
click at [721, 369] on button "Save" at bounding box center [724, 365] width 75 height 25
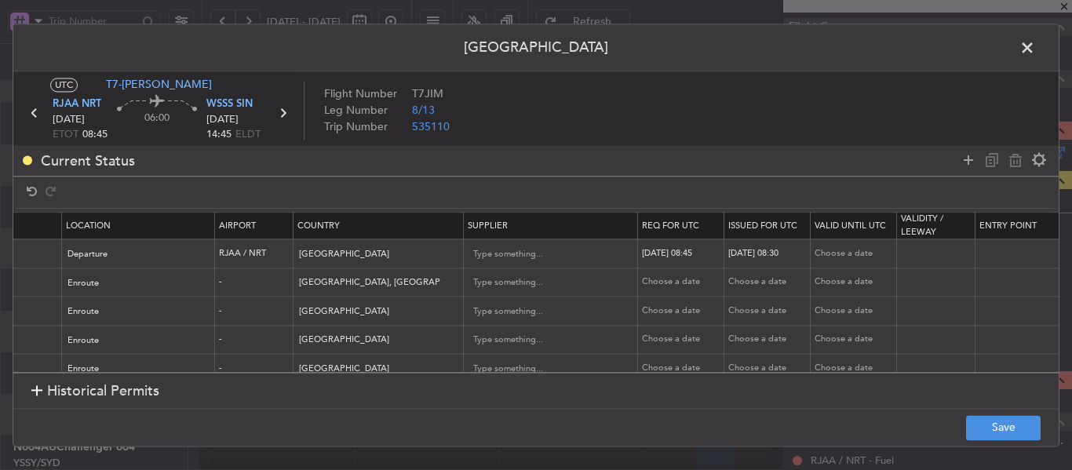
scroll to position [79, 570]
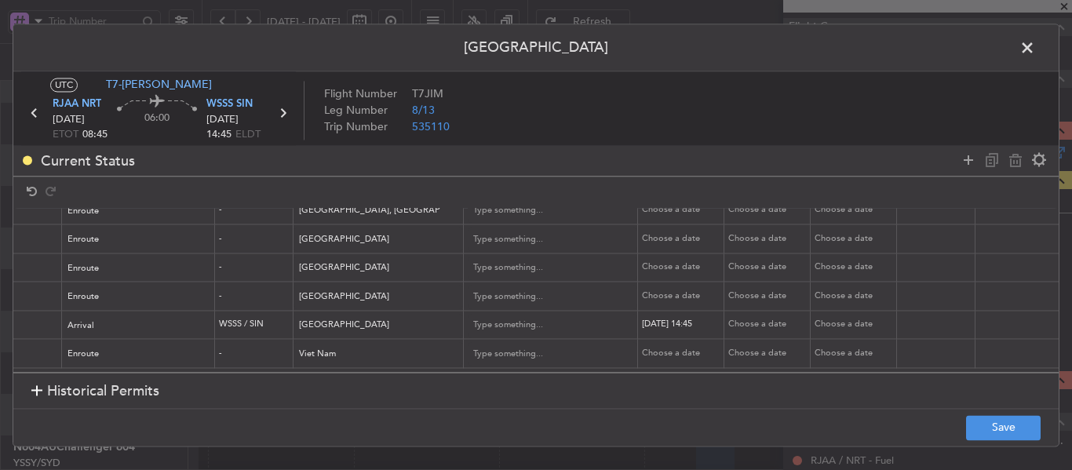
click at [759, 319] on div "Choose a date" at bounding box center [770, 325] width 82 height 13
select select "8"
select select "2025"
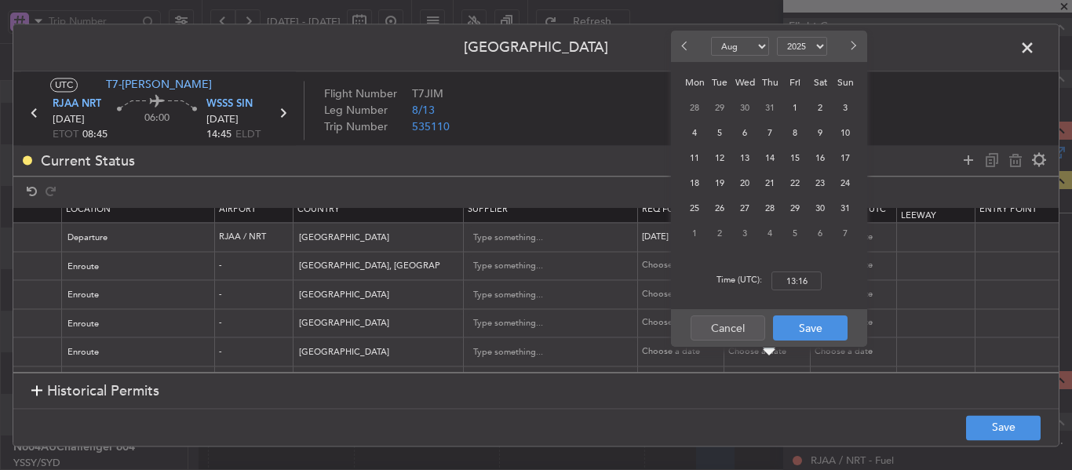
scroll to position [0, 570]
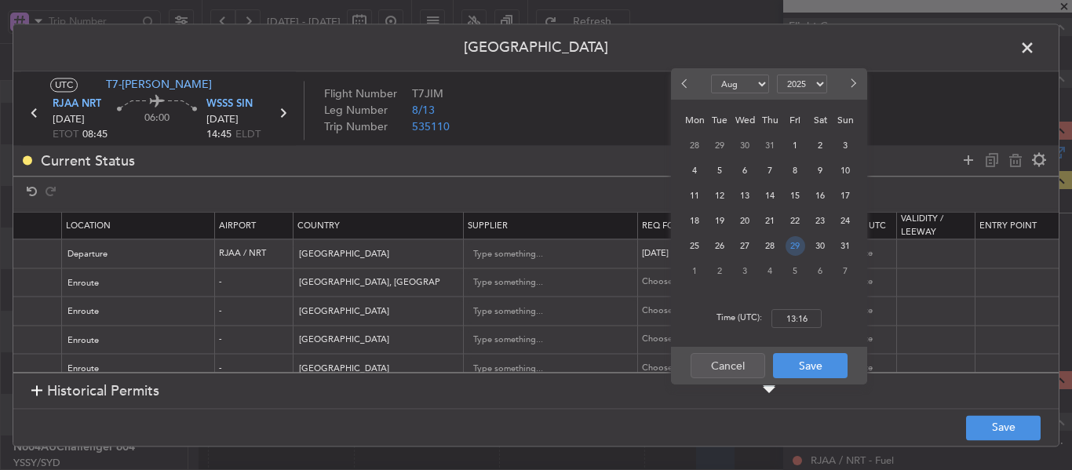
click at [790, 246] on span "29" at bounding box center [796, 246] width 20 height 20
click at [798, 318] on input "00:00" at bounding box center [797, 318] width 50 height 19
type input "14:45"
click at [805, 375] on button "Save" at bounding box center [810, 365] width 75 height 25
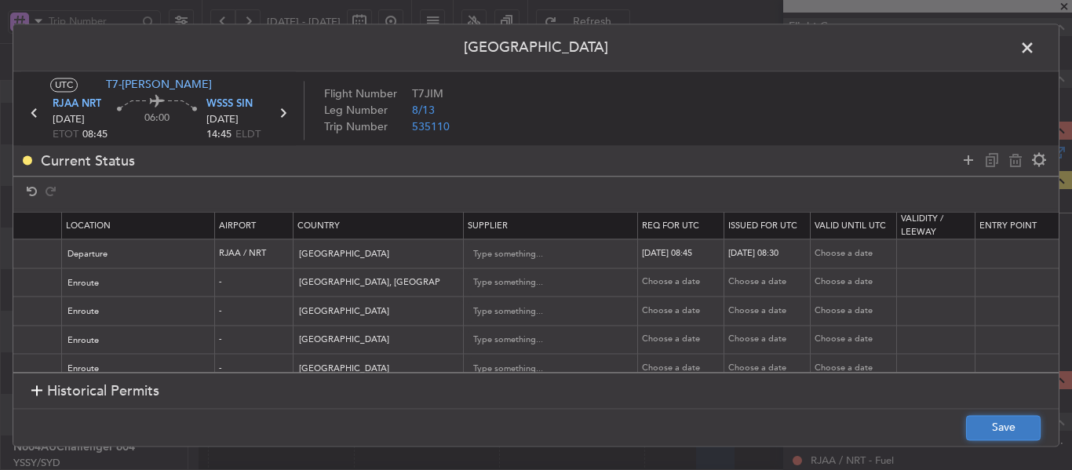
click at [996, 428] on button "Save" at bounding box center [1003, 427] width 75 height 25
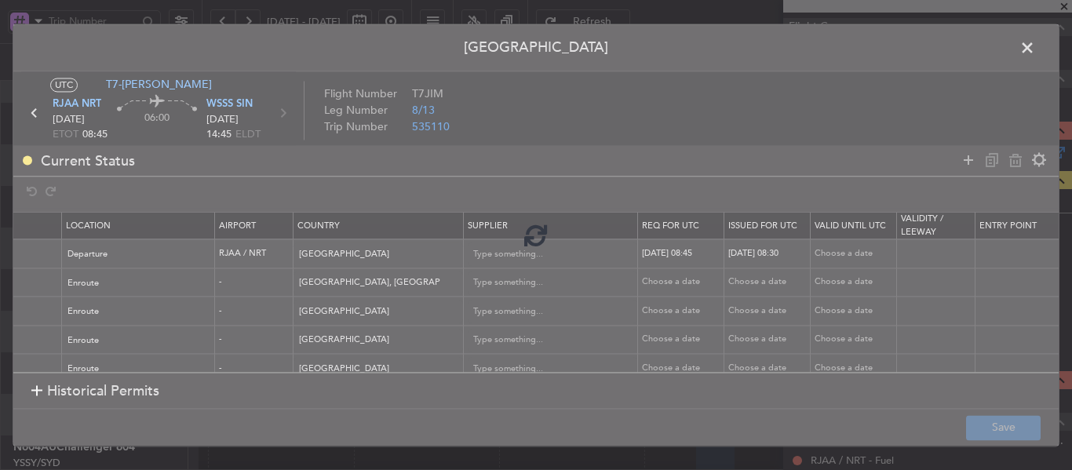
type input "WSSS ARR SLOT 1445Z"
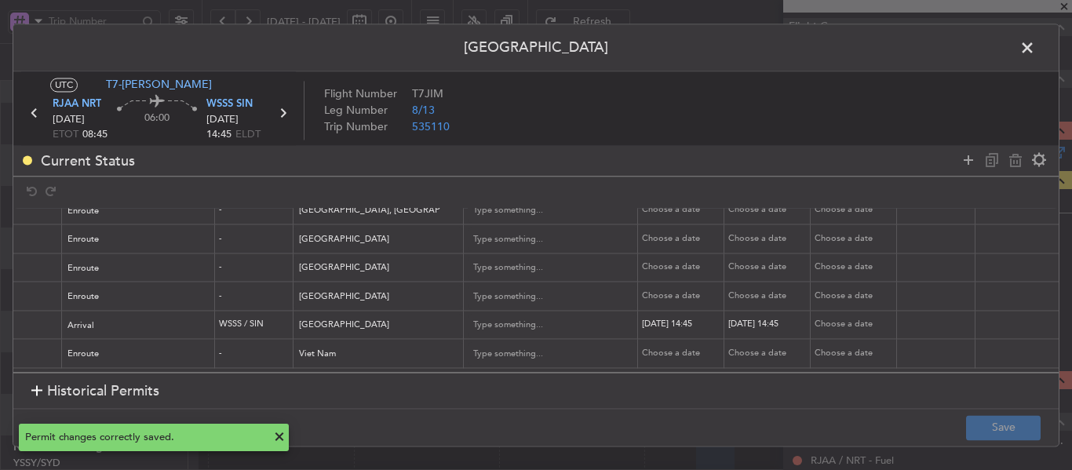
scroll to position [84, 0]
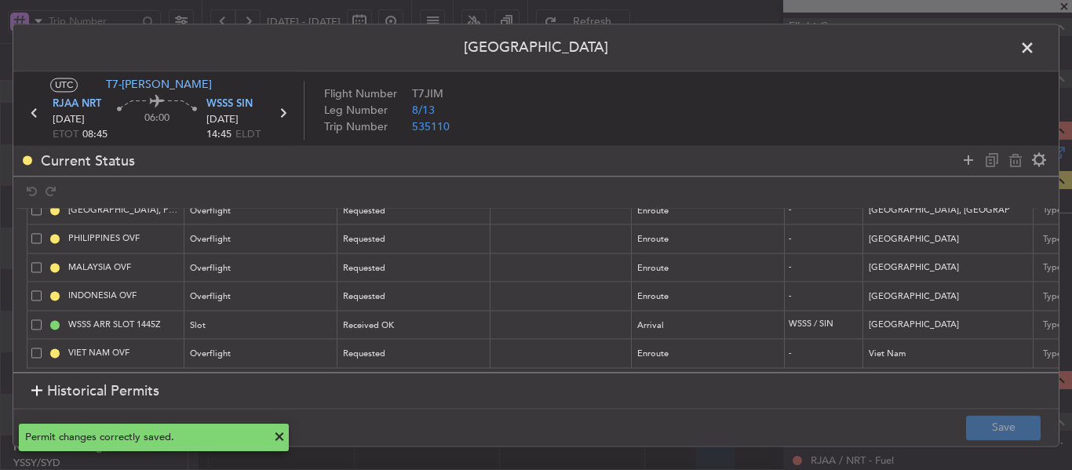
click at [283, 113] on icon at bounding box center [282, 113] width 20 height 20
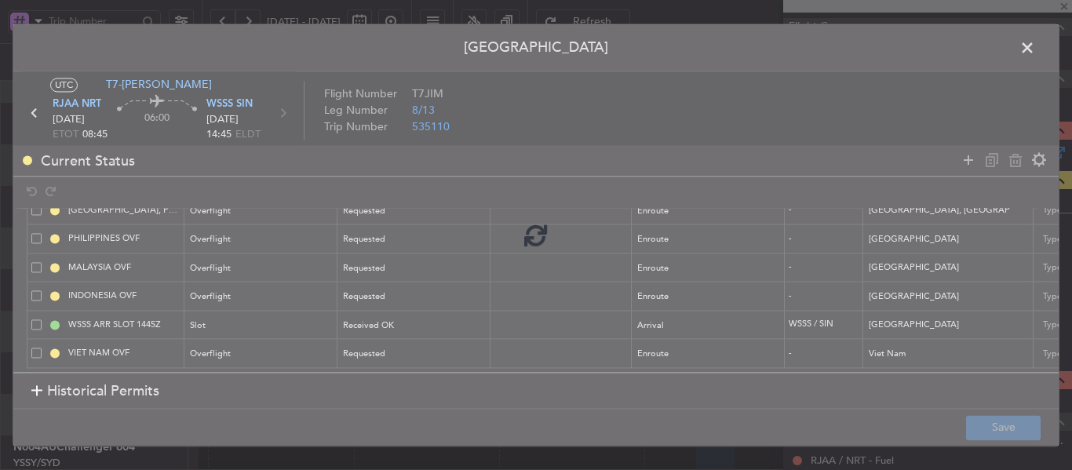
type input "-00:20"
type input "0"
type input "-00:20"
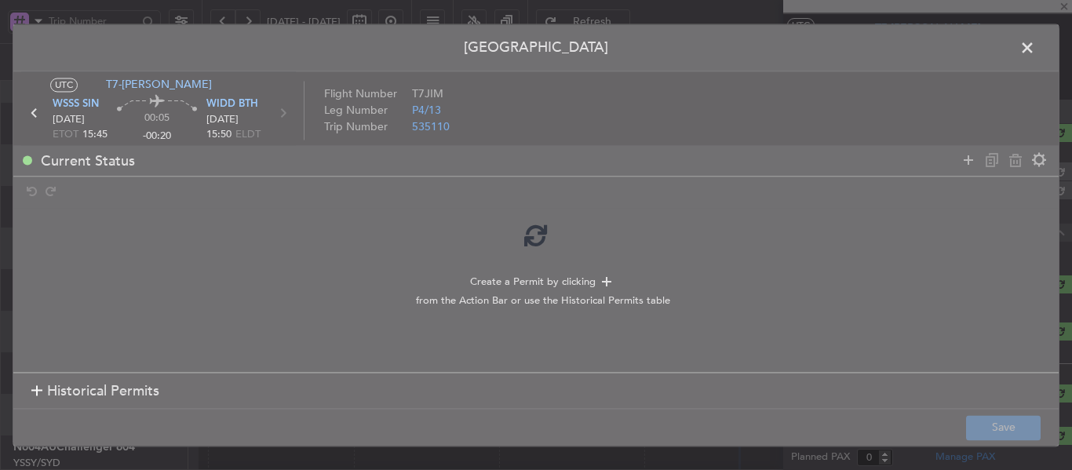
scroll to position [227, 0]
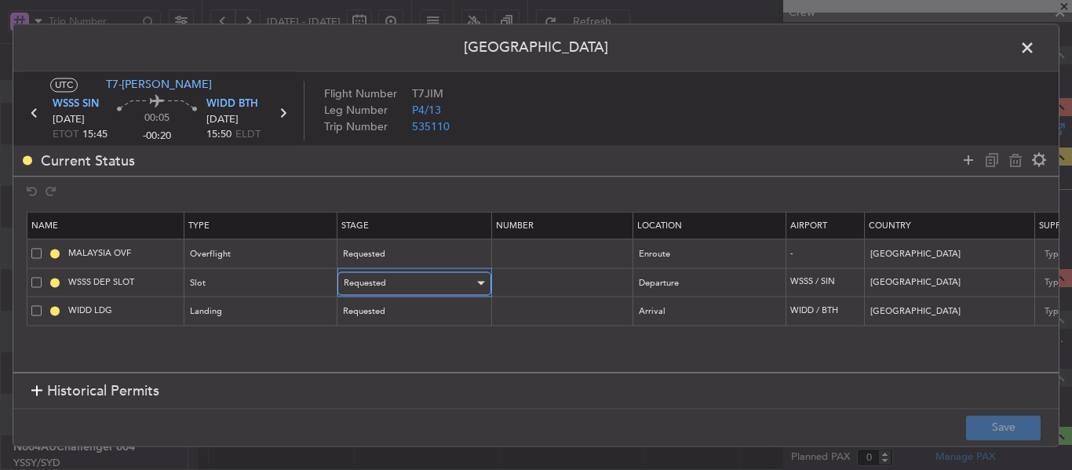
click at [445, 292] on div "Requested" at bounding box center [409, 284] width 130 height 24
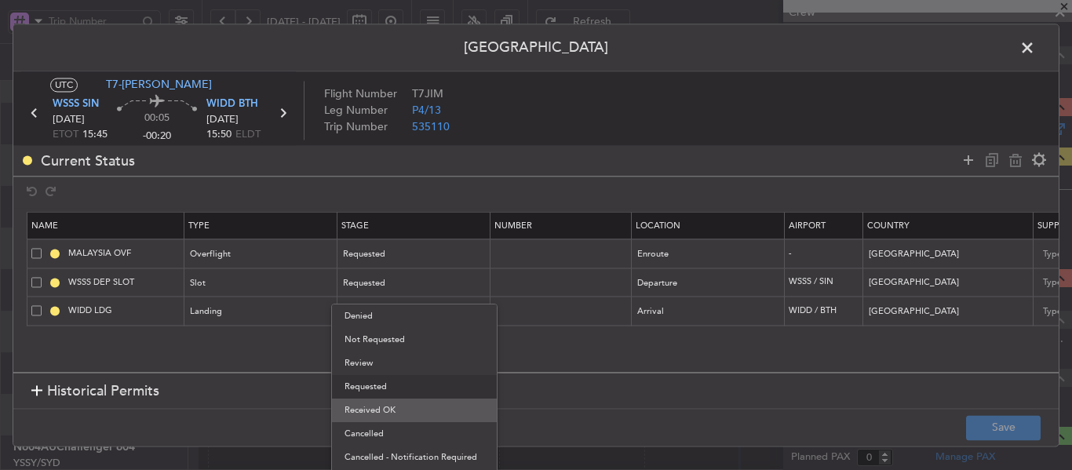
click at [405, 405] on span "Received OK" at bounding box center [415, 411] width 140 height 24
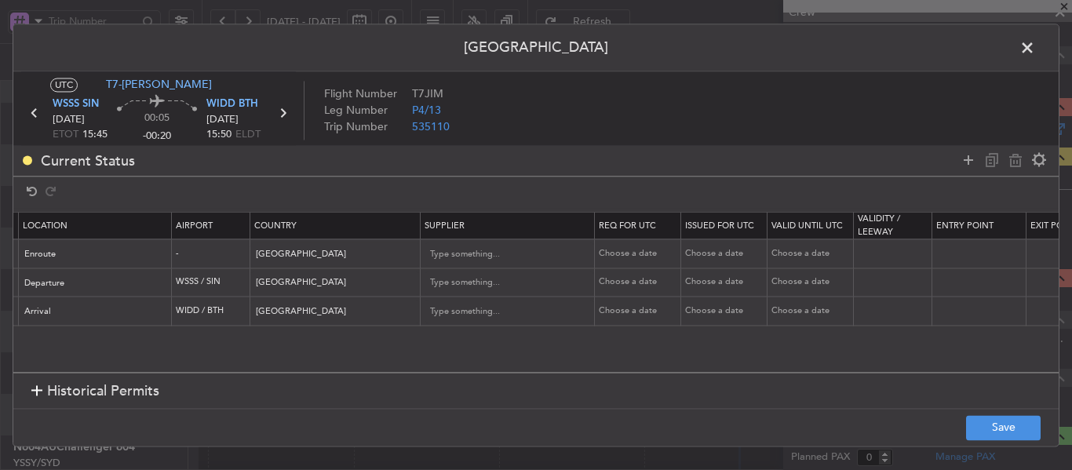
scroll to position [0, 616]
click at [638, 280] on div "Choose a date" at bounding box center [637, 282] width 82 height 13
select select "8"
select select "2025"
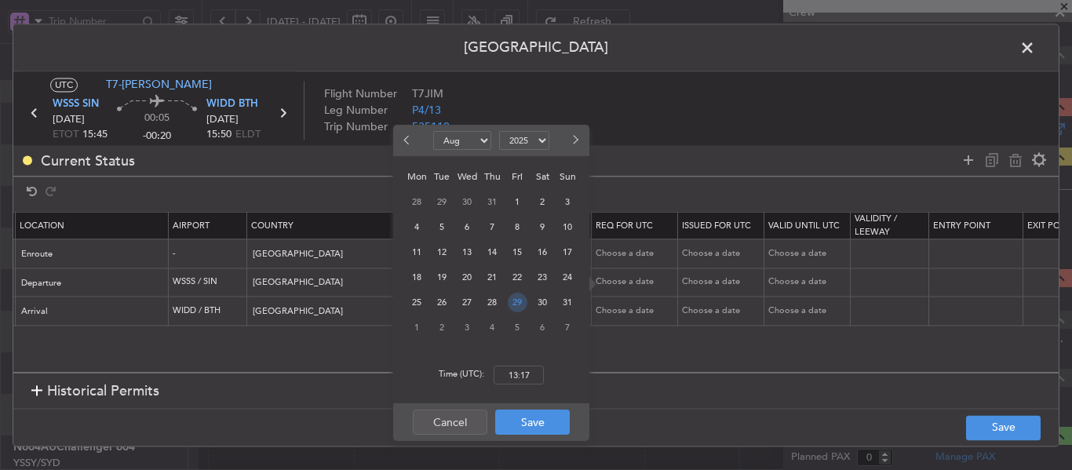
click at [513, 308] on span "29" at bounding box center [518, 303] width 20 height 20
click at [513, 378] on input "00:00" at bounding box center [519, 375] width 50 height 19
type input "15:45"
click at [547, 431] on button "Save" at bounding box center [532, 422] width 75 height 25
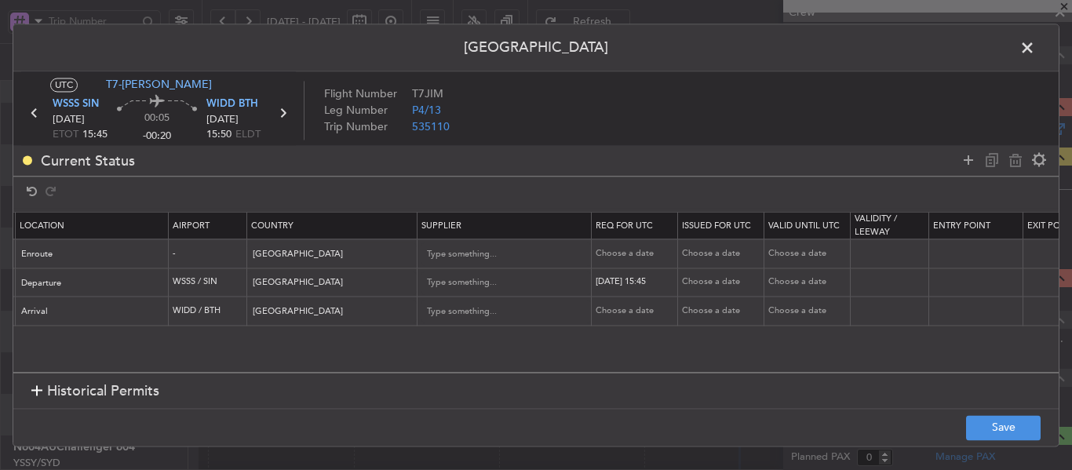
click at [707, 279] on div "Choose a date" at bounding box center [723, 282] width 82 height 13
select select "8"
select select "2025"
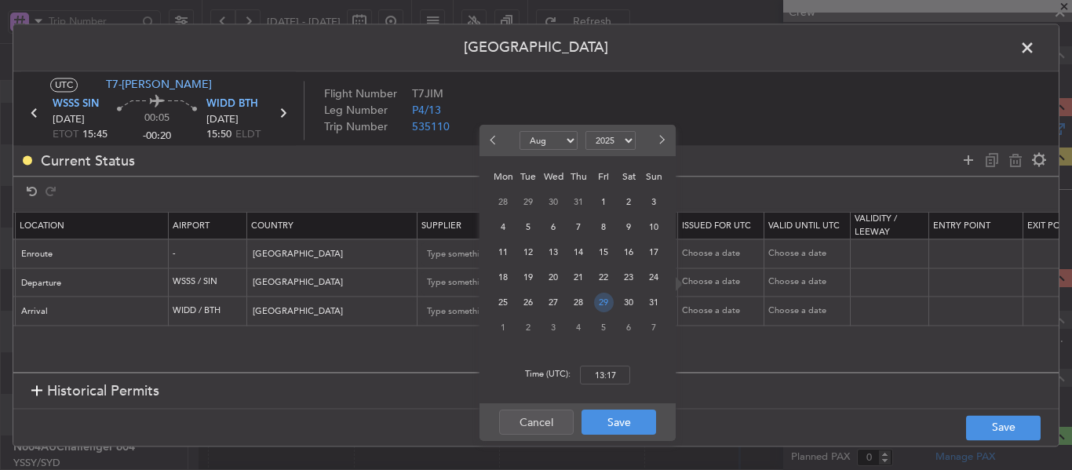
click at [605, 309] on span "29" at bounding box center [604, 303] width 20 height 20
click at [601, 378] on input "00:00" at bounding box center [605, 375] width 50 height 19
type input "15:45"
click at [614, 424] on button "Save" at bounding box center [619, 422] width 75 height 25
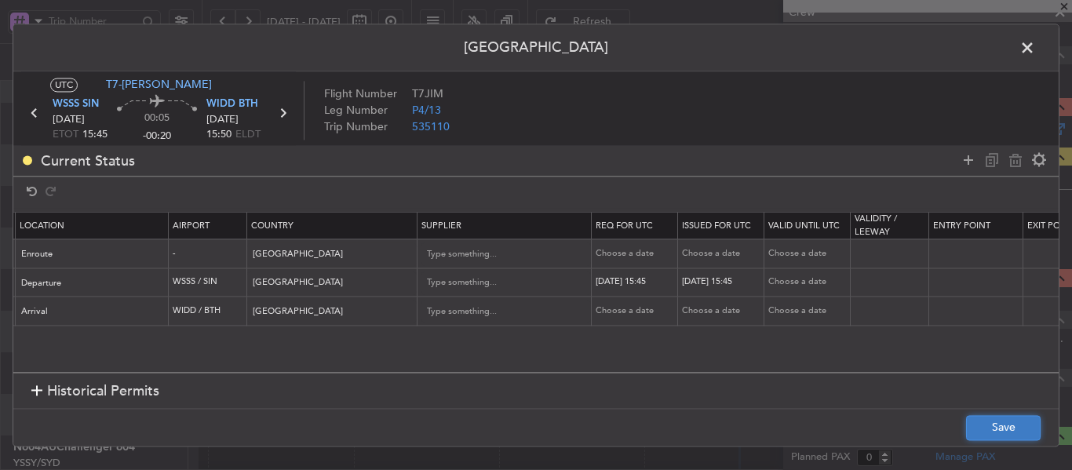
click at [985, 438] on button "Save" at bounding box center [1003, 427] width 75 height 25
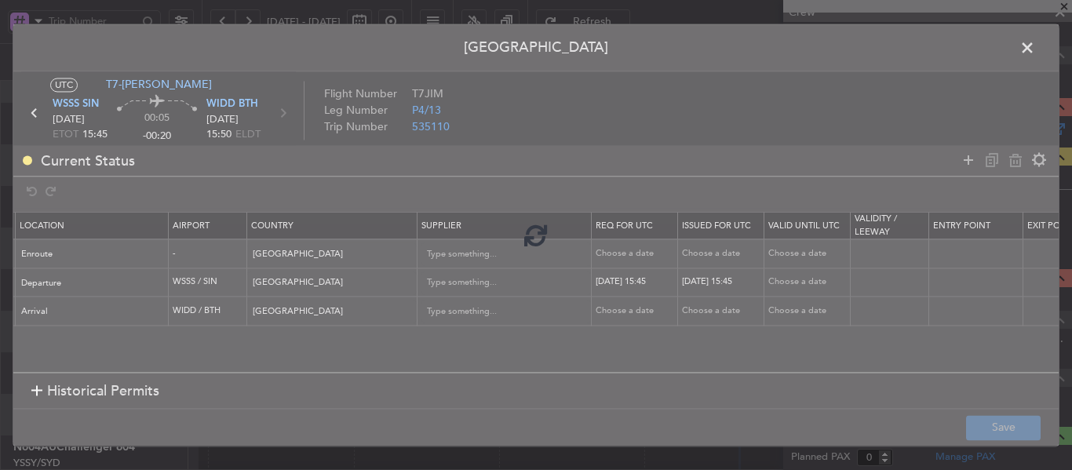
type input "WSSS DEP SLOT 1545Z"
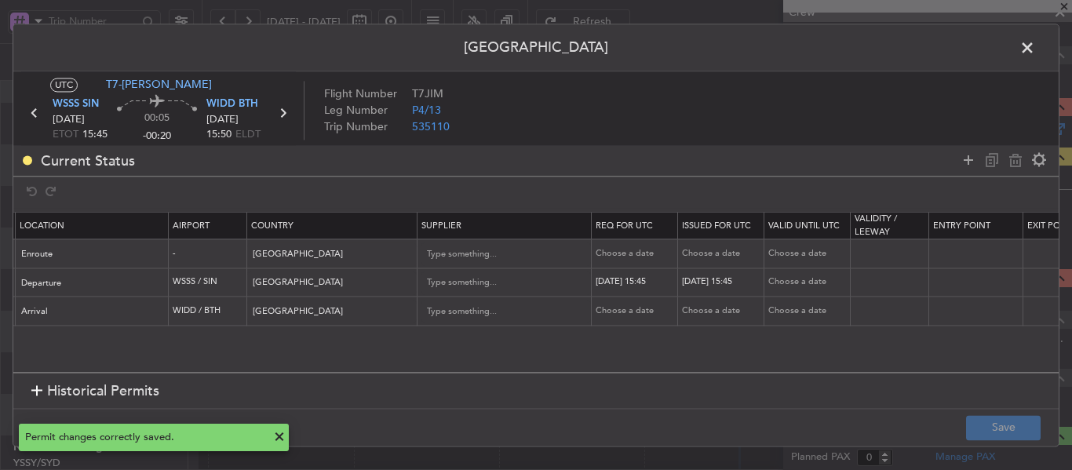
click at [1036, 56] on span at bounding box center [1036, 51] width 0 height 31
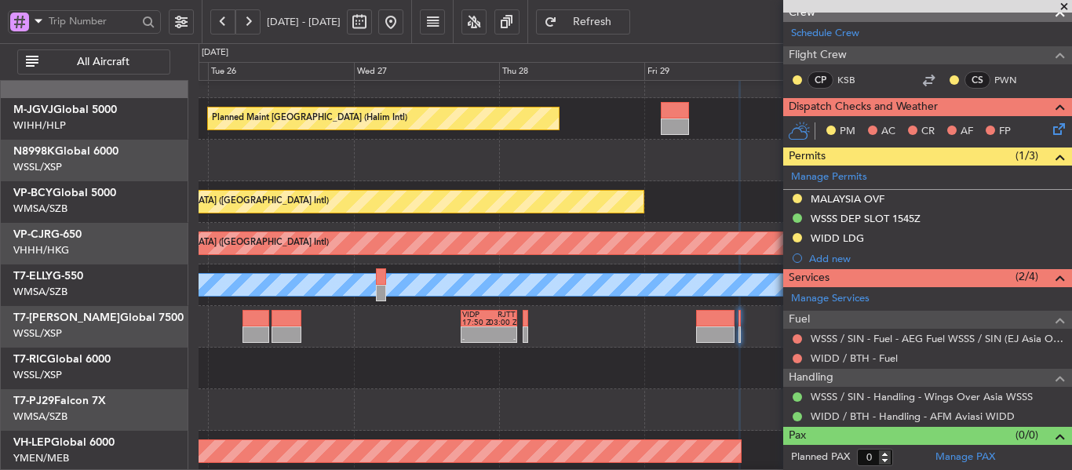
scroll to position [0, 0]
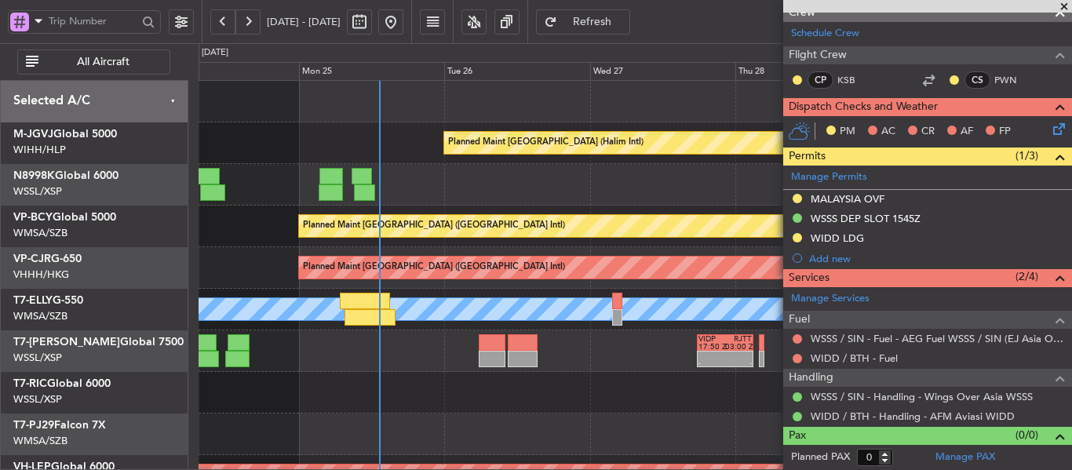
click at [725, 280] on div "Planned Maint [GEOGRAPHIC_DATA] ([GEOGRAPHIC_DATA] Intl)" at bounding box center [635, 268] width 873 height 42
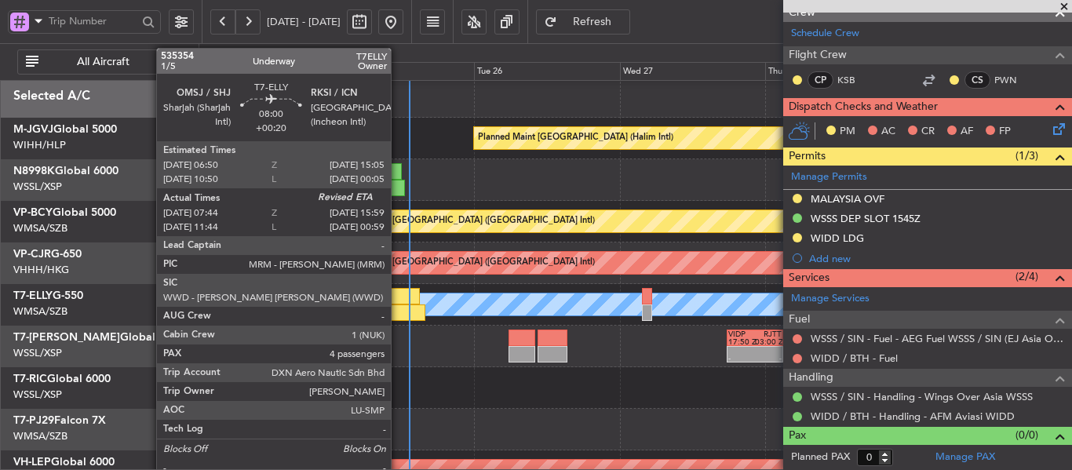
click at [398, 309] on div at bounding box center [400, 313] width 50 height 16
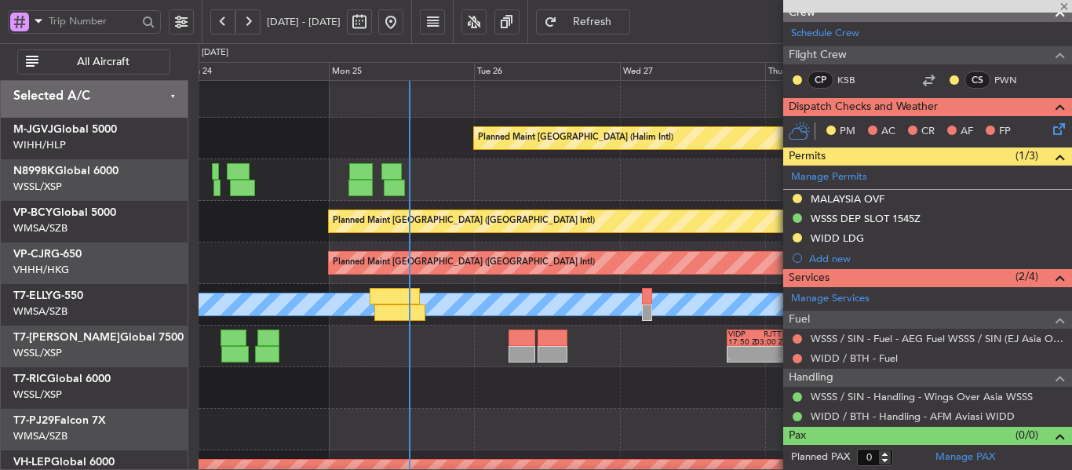
type input "+00:20"
type input "07:54"
type input "4"
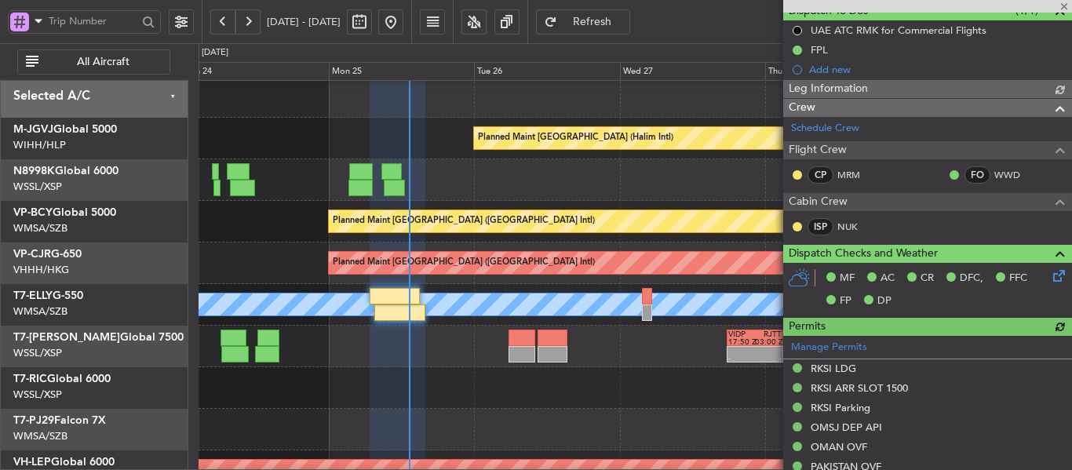
type input "[PERSON_NAME] (KYA)"
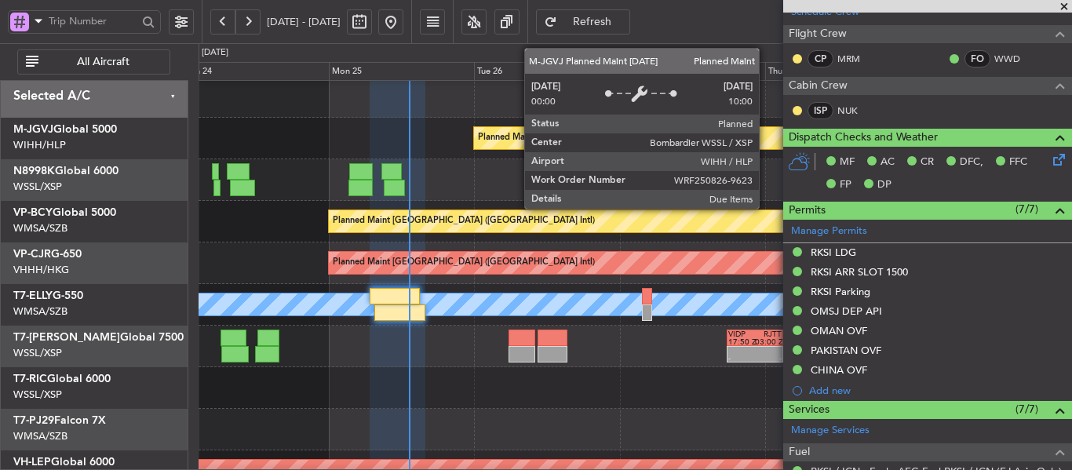
scroll to position [227, 0]
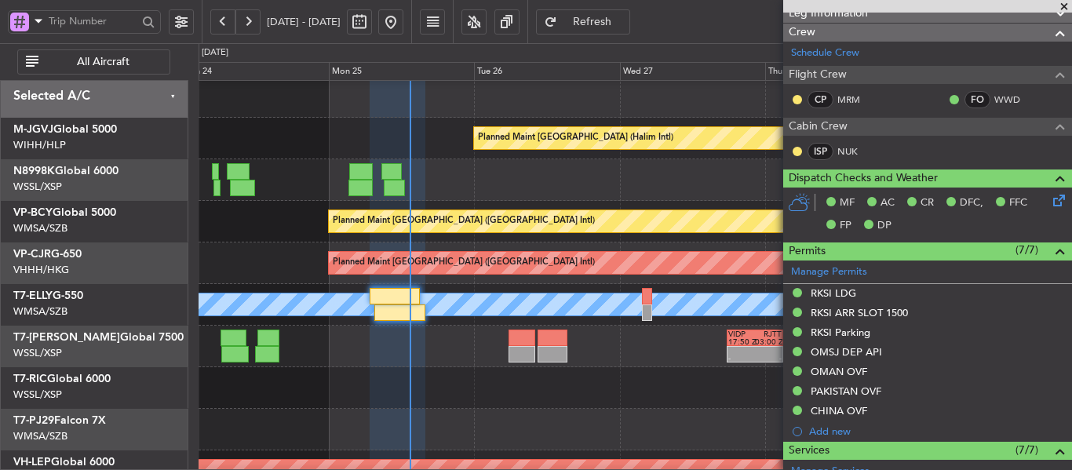
type input "[PERSON_NAME] (KYA)"
